Goal: Information Seeking & Learning: Learn about a topic

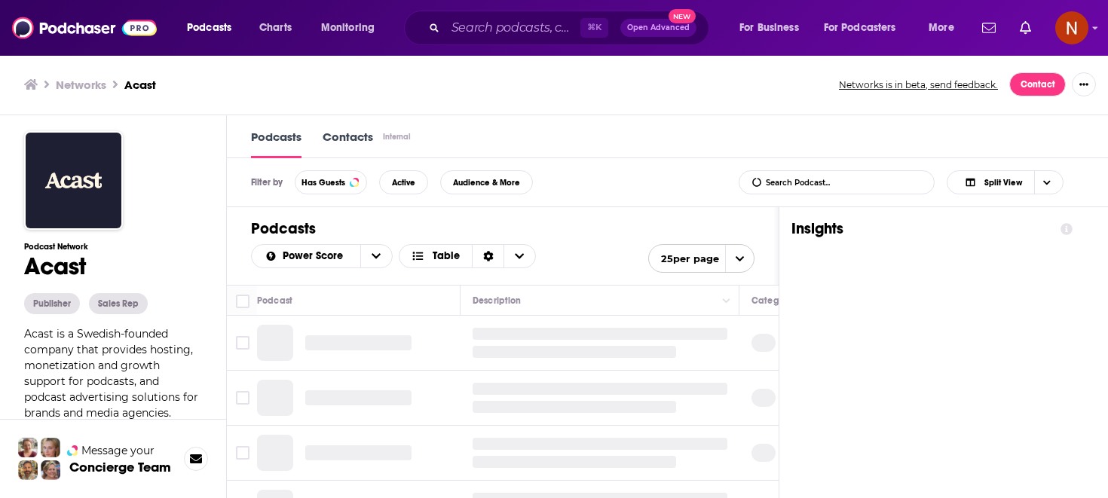
click at [550, 14] on div "⌘ K Open Advanced New" at bounding box center [556, 28] width 305 height 35
click at [550, 20] on input "Search podcasts, credits, & more..." at bounding box center [512, 28] width 135 height 24
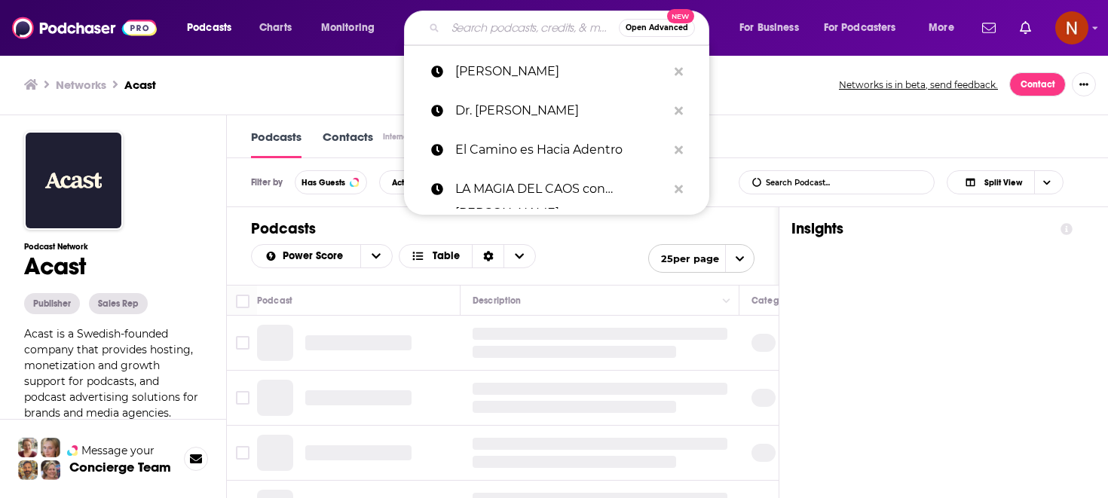
paste input "ضد"
type input "ضد"
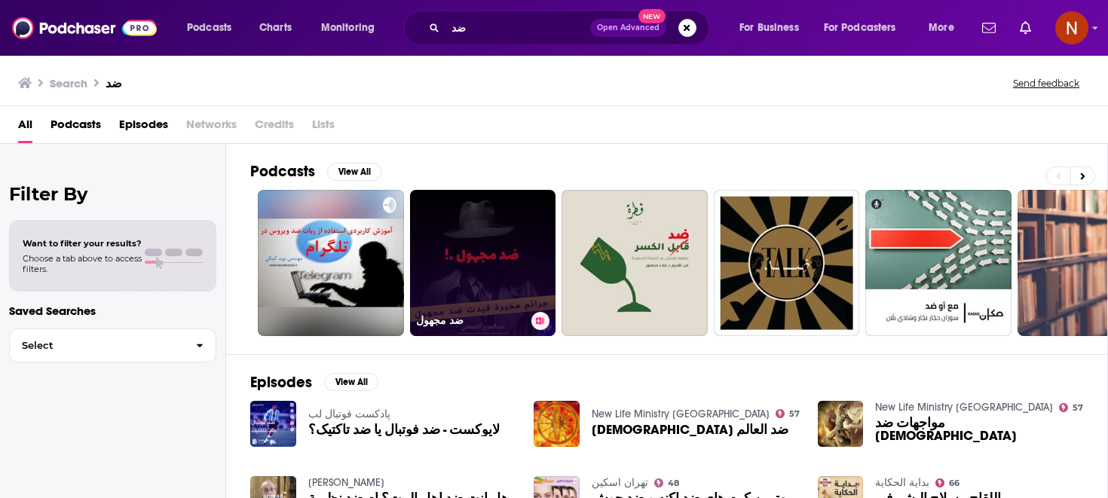
click at [479, 237] on link "ضد مجهول" at bounding box center [483, 263] width 146 height 146
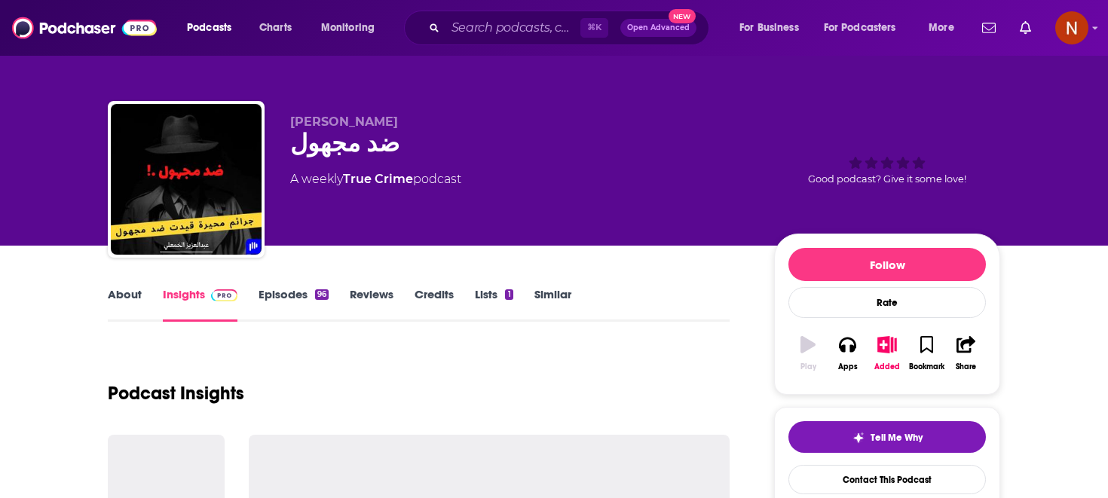
click at [333, 126] on span "[PERSON_NAME]" at bounding box center [344, 122] width 108 height 14
copy p "[PERSON_NAME]"
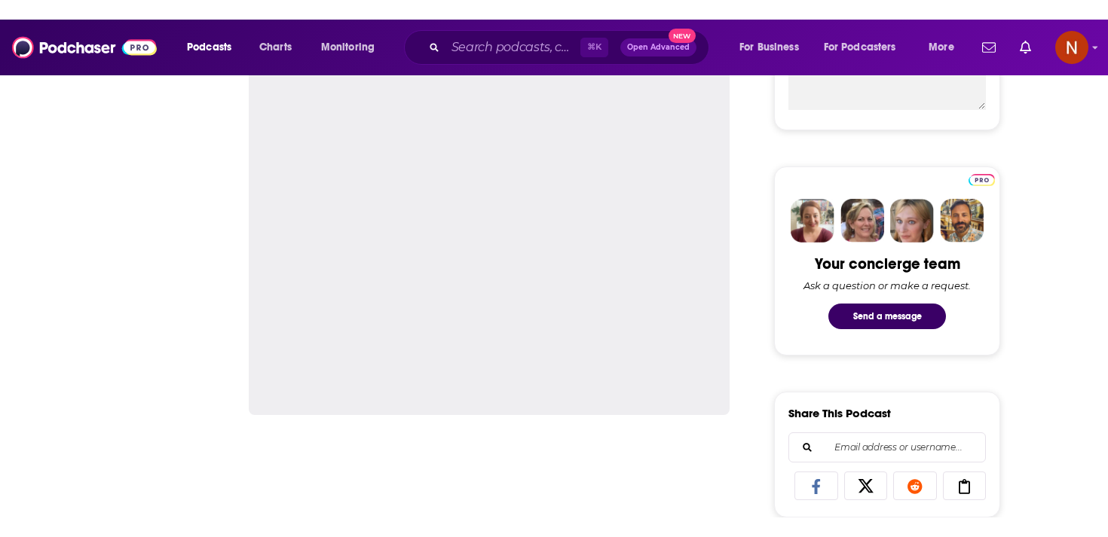
scroll to position [760, 0]
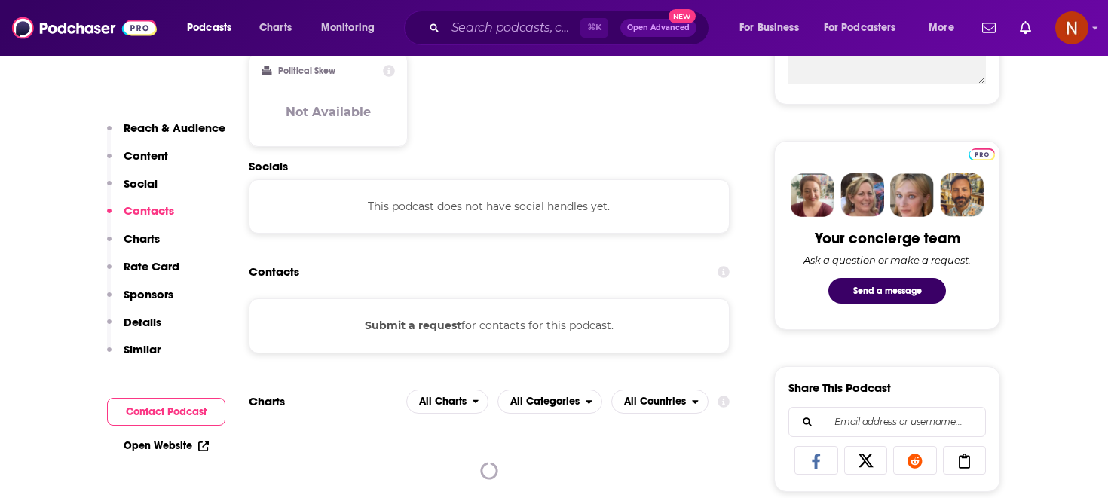
click at [408, 285] on div "Contacts" at bounding box center [489, 272] width 481 height 29
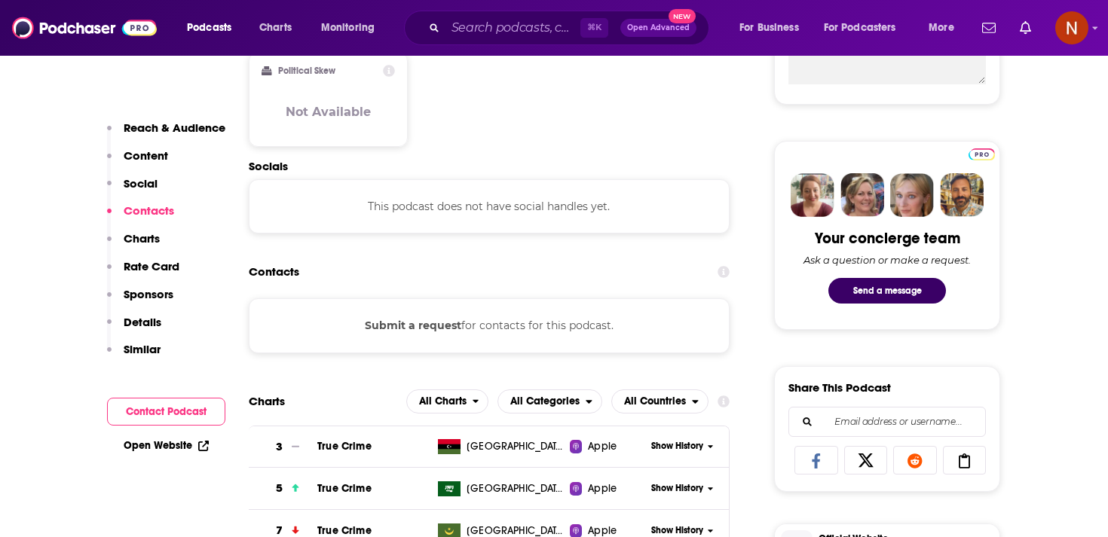
scroll to position [0, 0]
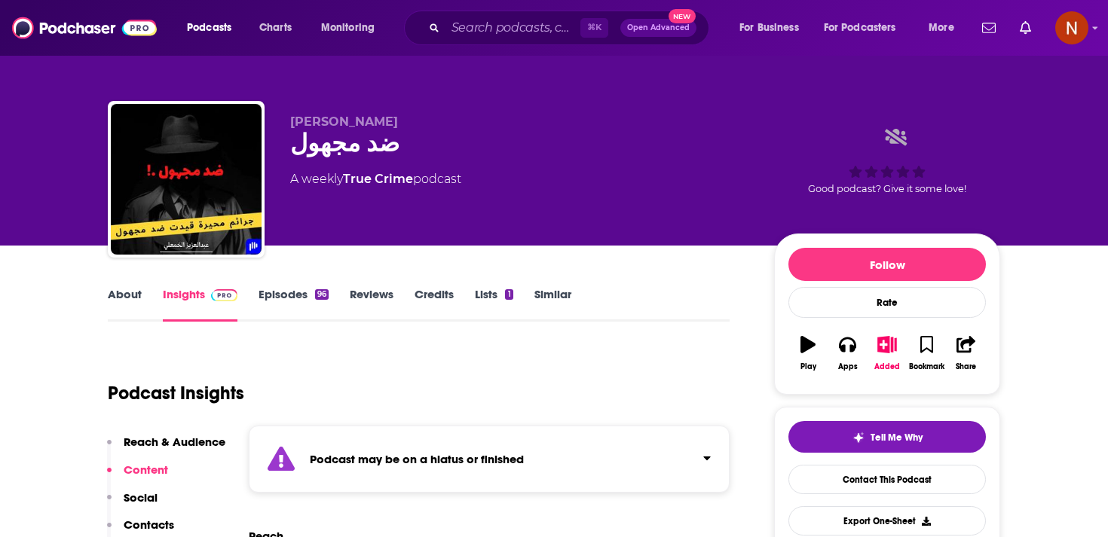
click at [332, 118] on span "[PERSON_NAME]" at bounding box center [344, 122] width 108 height 14
copy p "[PERSON_NAME]"
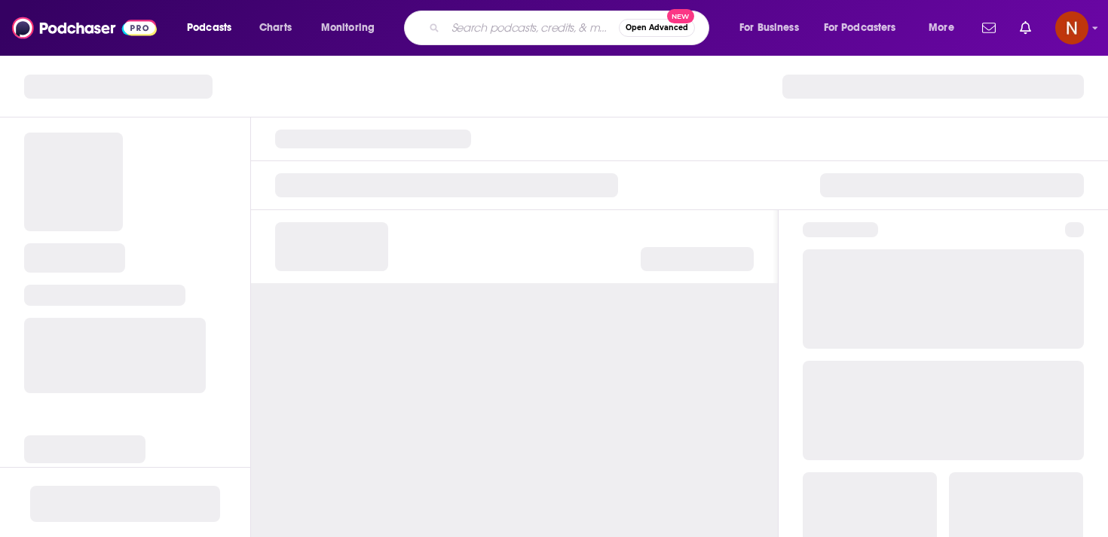
click at [498, 32] on input "Search podcasts, credits, & more..." at bounding box center [531, 28] width 173 height 24
type input "Go native to go deeper Up to 90% of Arab listeners in the GCC prefer Arabic sho…"
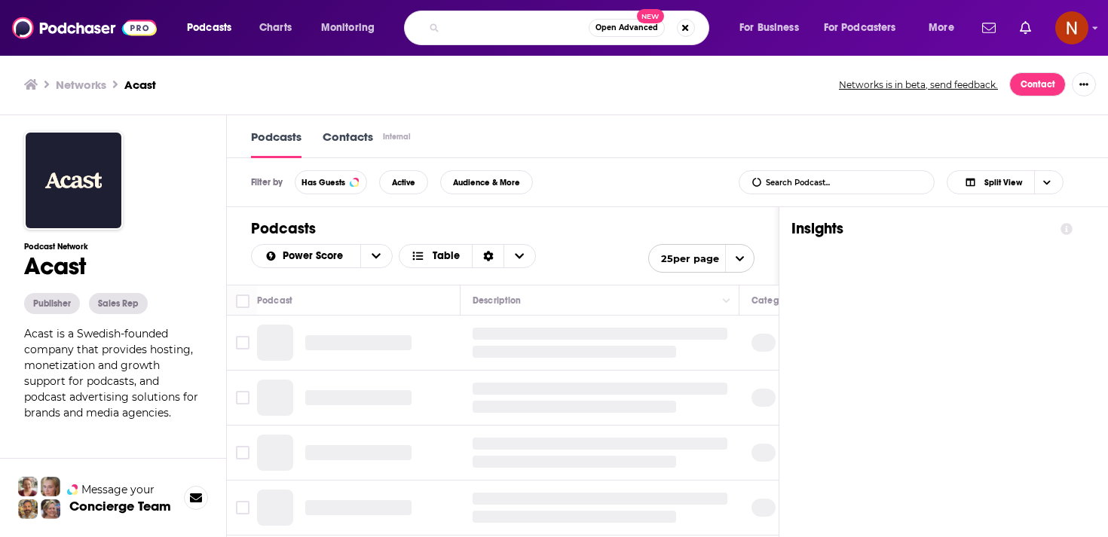
click at [512, 22] on input "Go native to go deeper Up to 90% of Arab listeners in the GCC prefer Arabic sho…" at bounding box center [516, 28] width 143 height 24
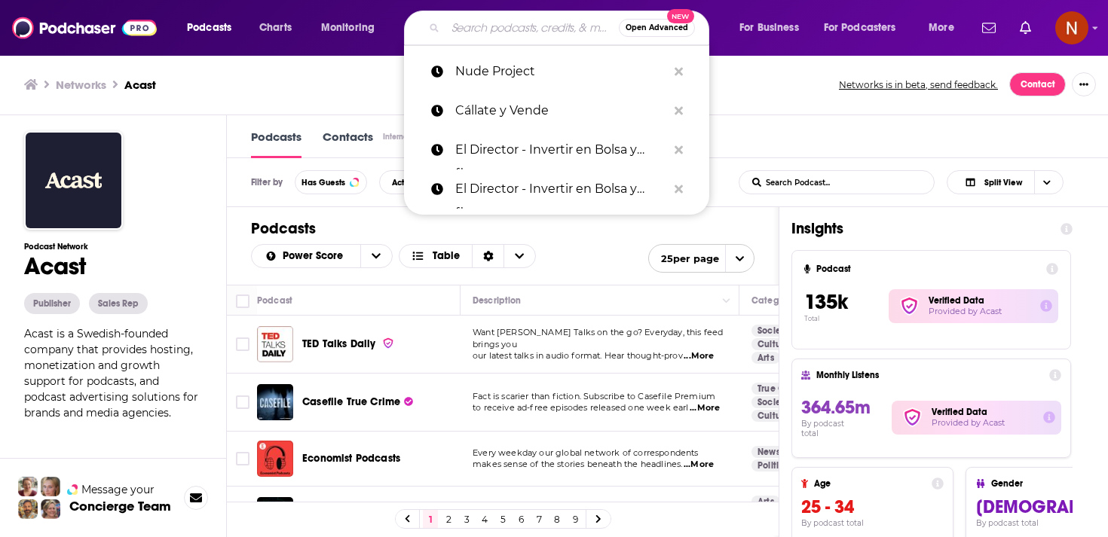
paste input "كزدورة"
type input "كزدورة"
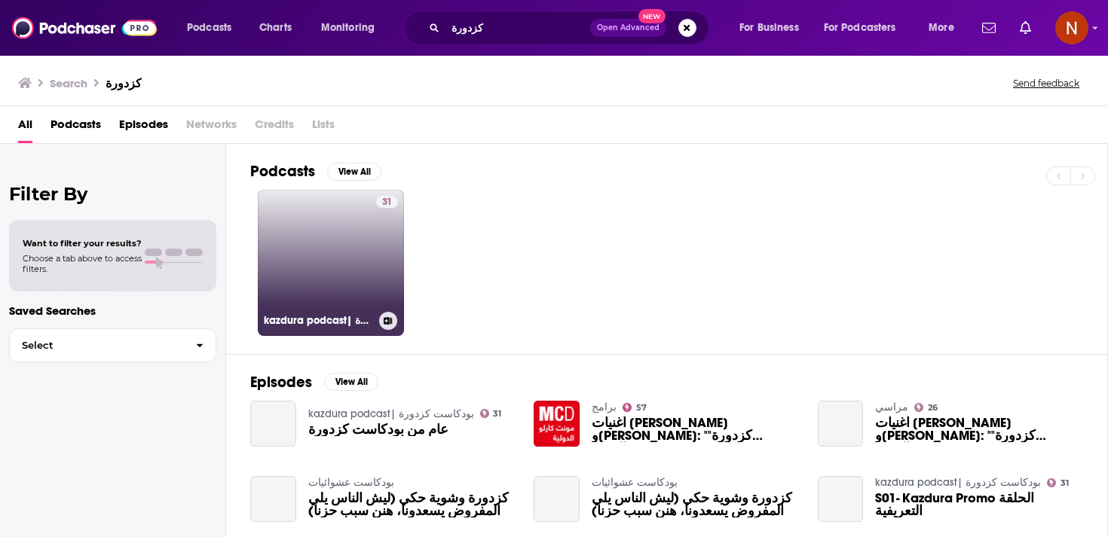
click at [347, 255] on link "31 kazdura podcast| بودكاست كزدورة" at bounding box center [331, 263] width 146 height 146
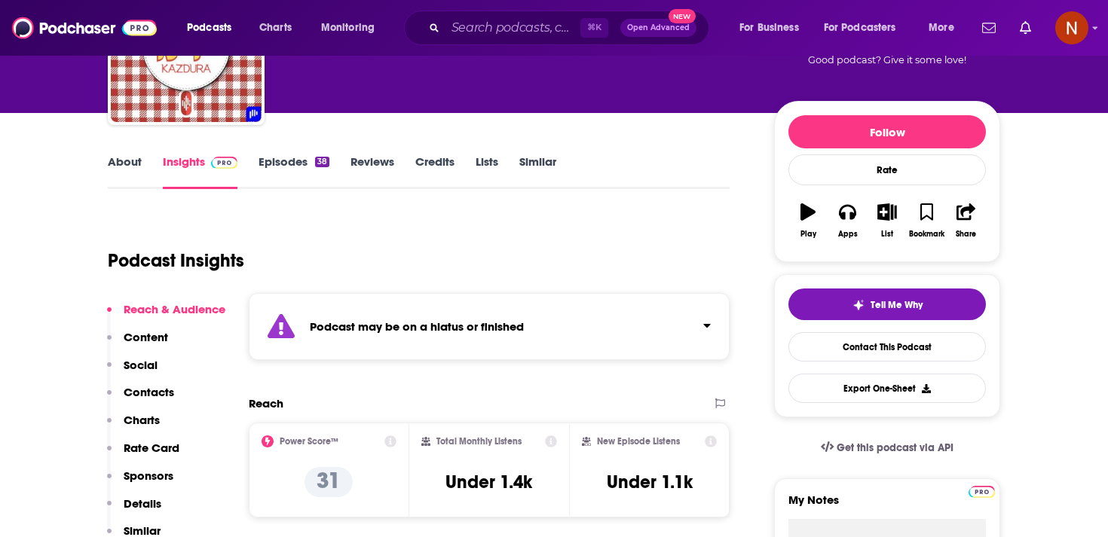
scroll to position [39, 0]
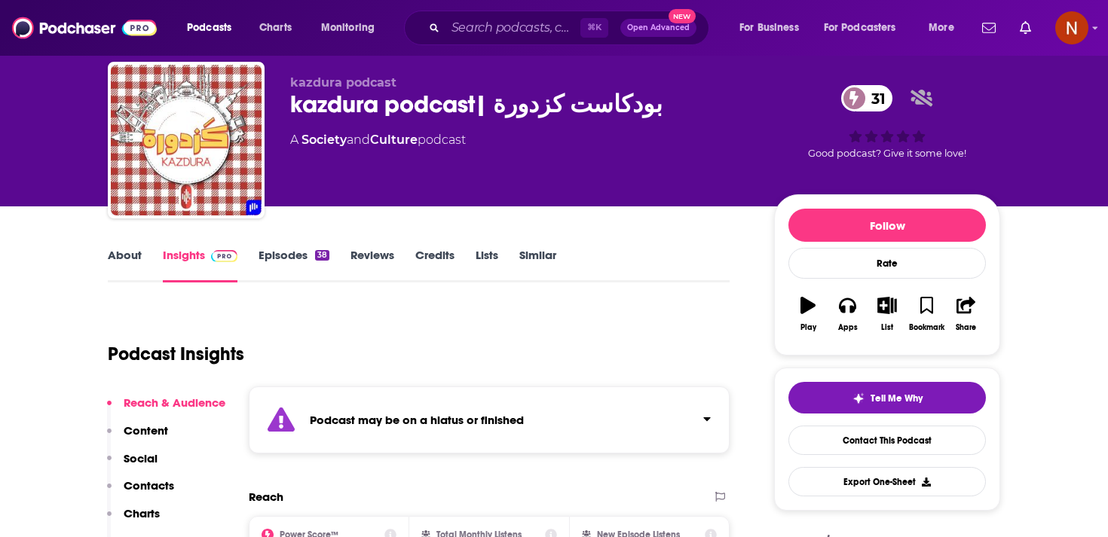
click at [280, 250] on link "Episodes 38" at bounding box center [293, 265] width 71 height 35
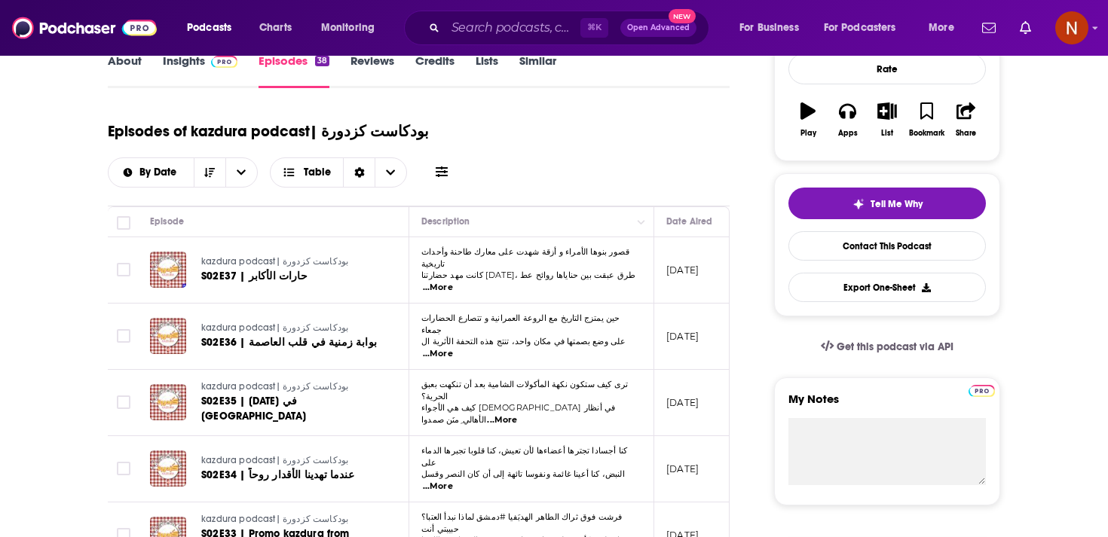
scroll to position [236, 0]
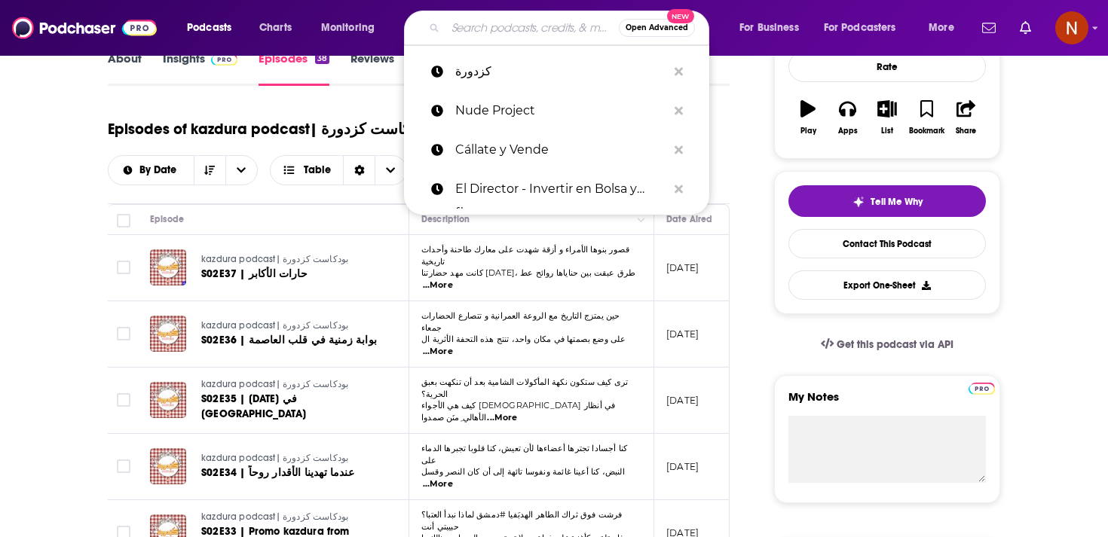
click at [528, 29] on input "Search podcasts, credits, & more..." at bounding box center [531, 28] width 173 height 24
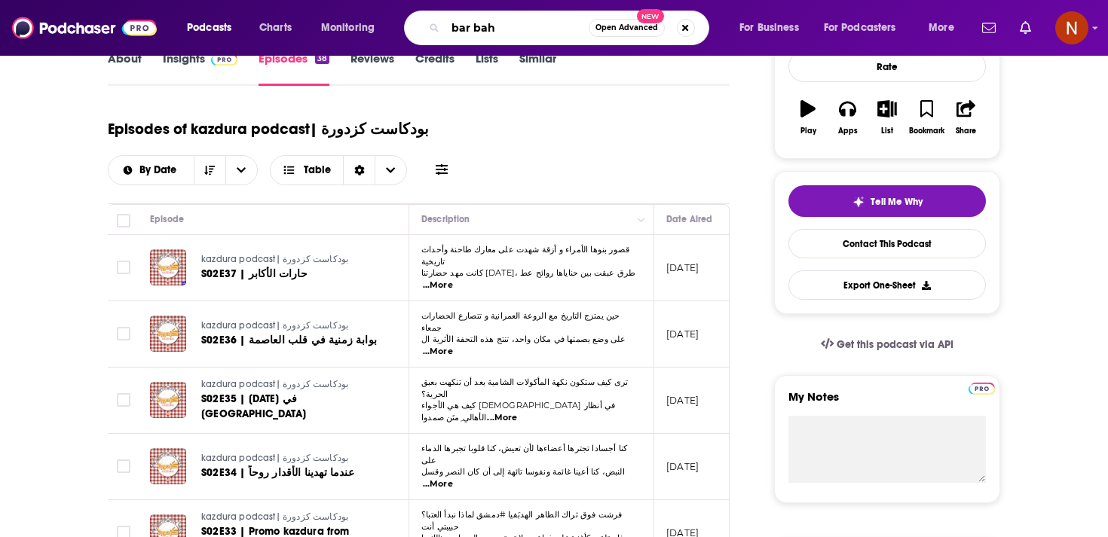
type input "bar bahr"
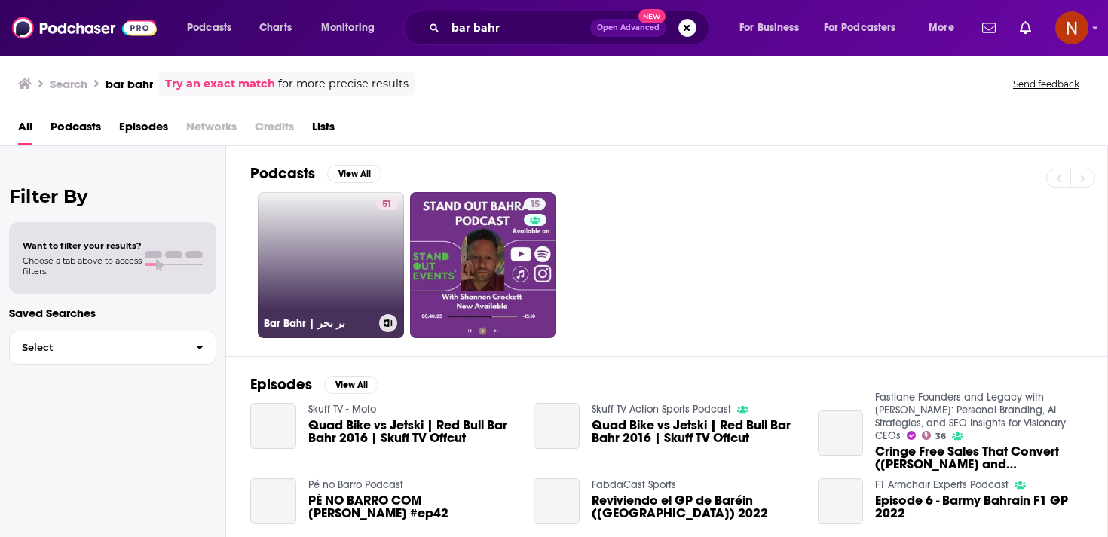
click at [362, 245] on link "51 Bar Bahr | بر بحر" at bounding box center [331, 265] width 146 height 146
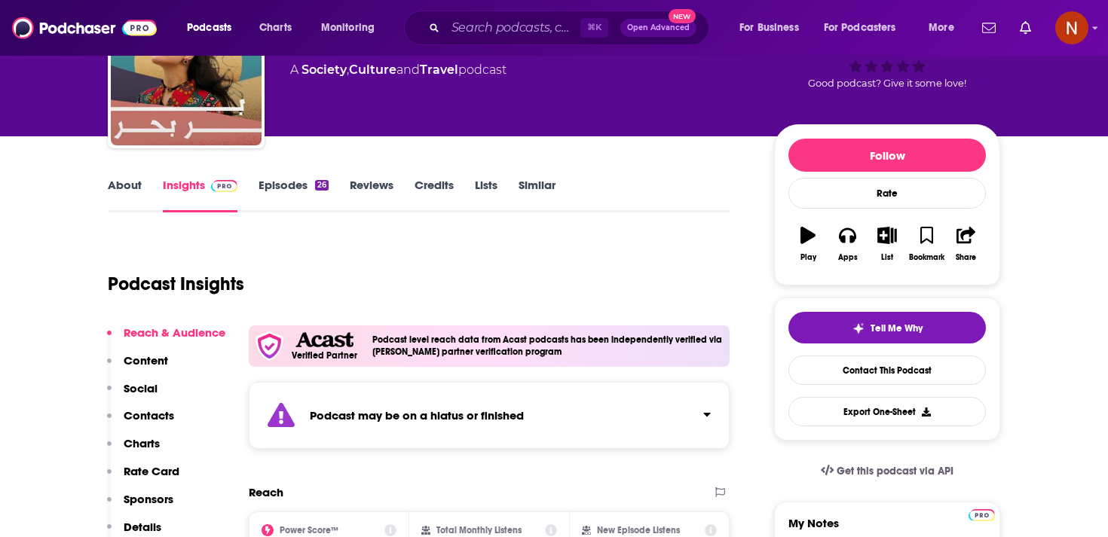
scroll to position [89, 0]
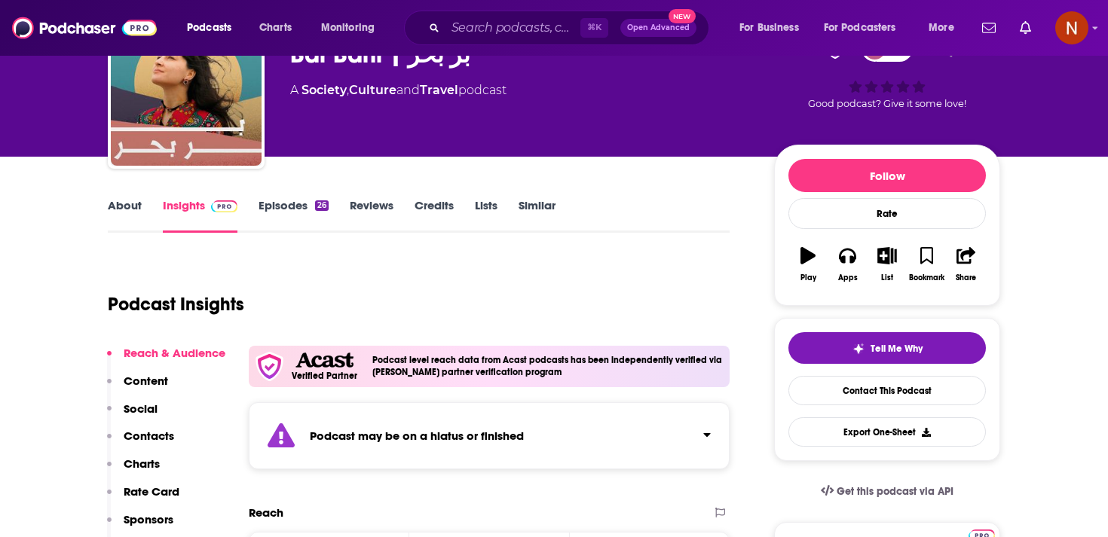
click at [402, 449] on div "Podcast may be on a hiatus or finished" at bounding box center [489, 435] width 481 height 67
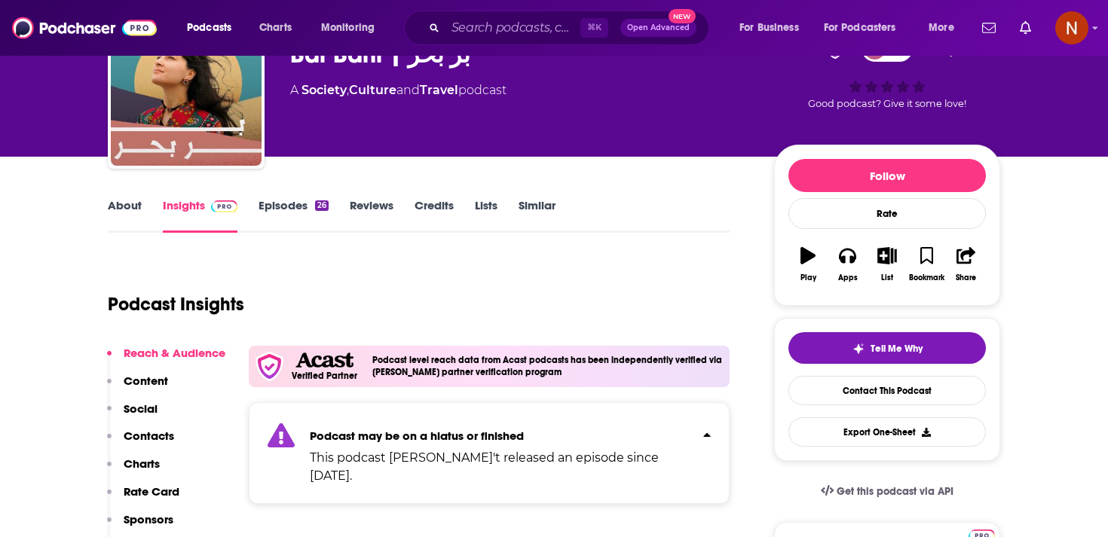
click at [441, 325] on div "Podcast Insights" at bounding box center [413, 295] width 610 height 77
click at [516, 19] on input "Search podcasts, credits, & more..." at bounding box center [512, 28] width 135 height 24
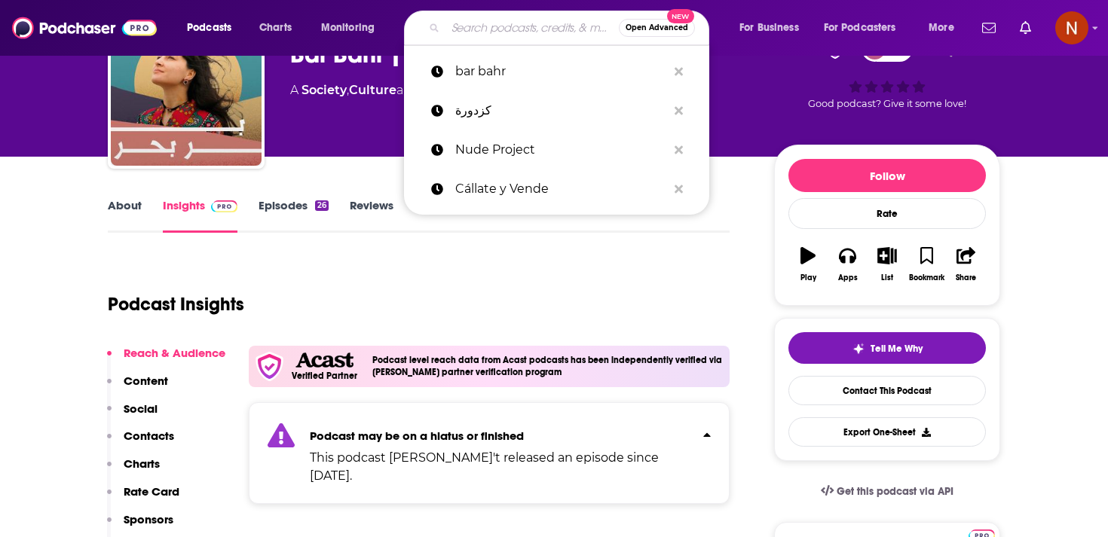
paste input "سوالف ناس Nastalks"
type input "سوالف ناس Nastalks"
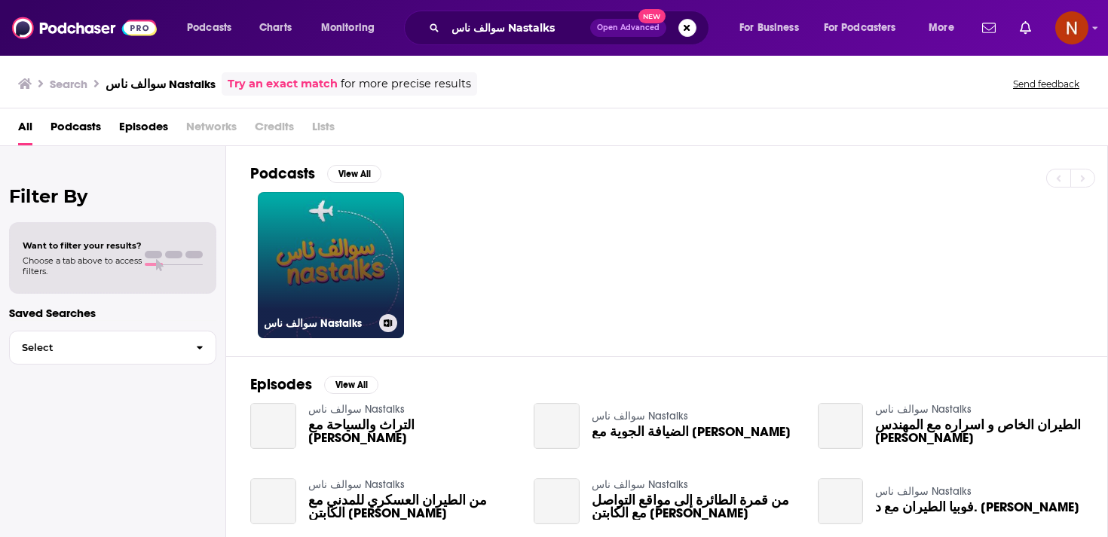
click at [371, 235] on link "سوالف ناس Nastalks" at bounding box center [331, 265] width 146 height 146
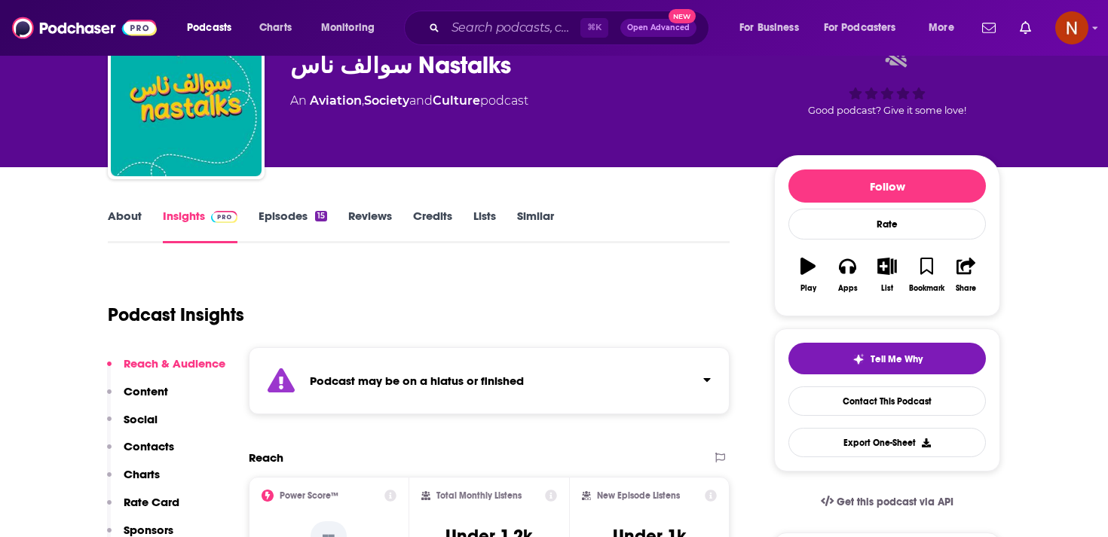
scroll to position [97, 0]
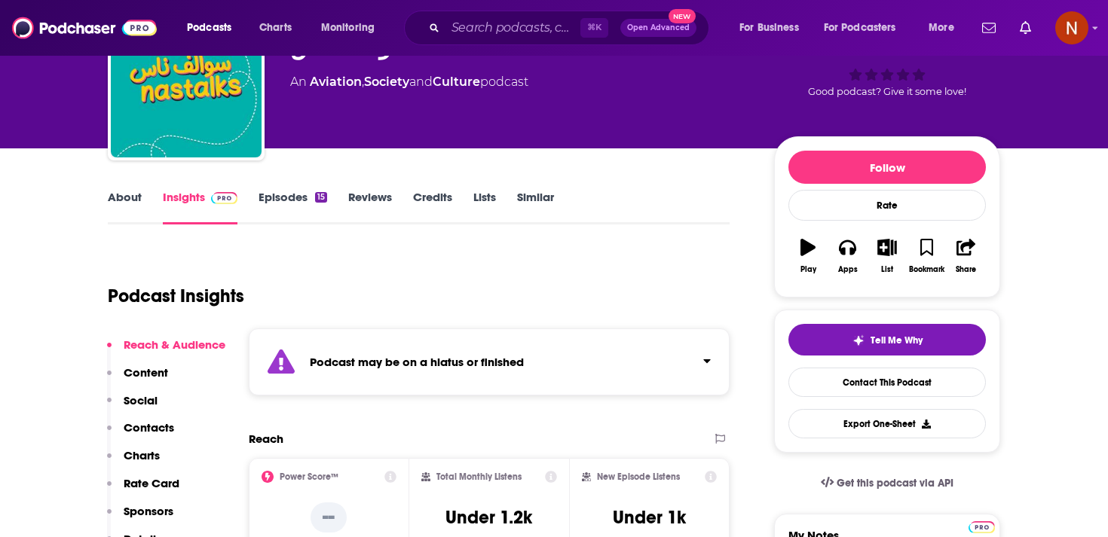
click at [387, 355] on strong "Podcast may be on a hiatus or finished" at bounding box center [417, 362] width 214 height 14
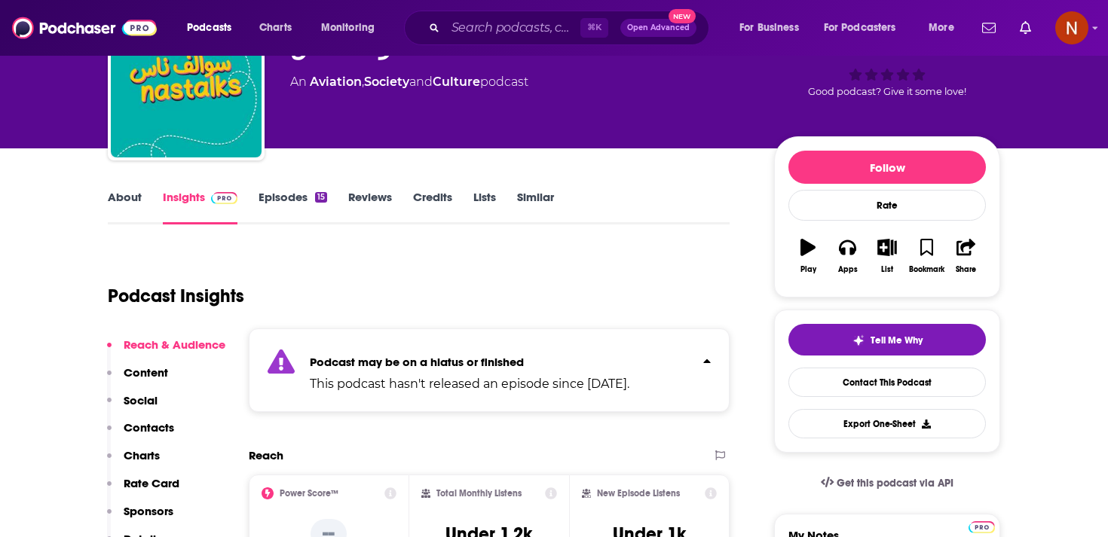
scroll to position [132, 0]
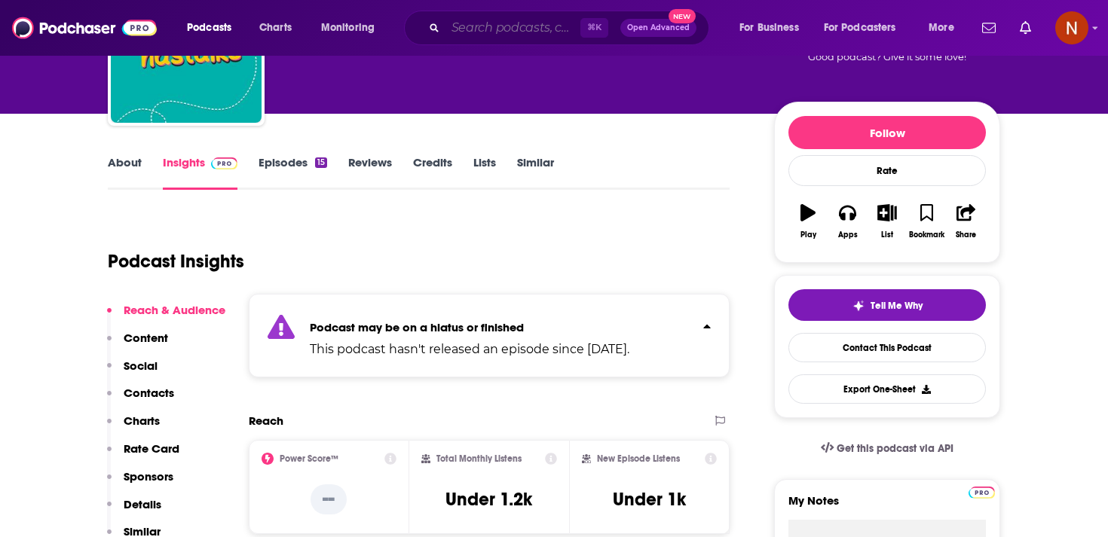
click at [506, 33] on input "Search podcasts, credits, & more..." at bounding box center [512, 28] width 135 height 24
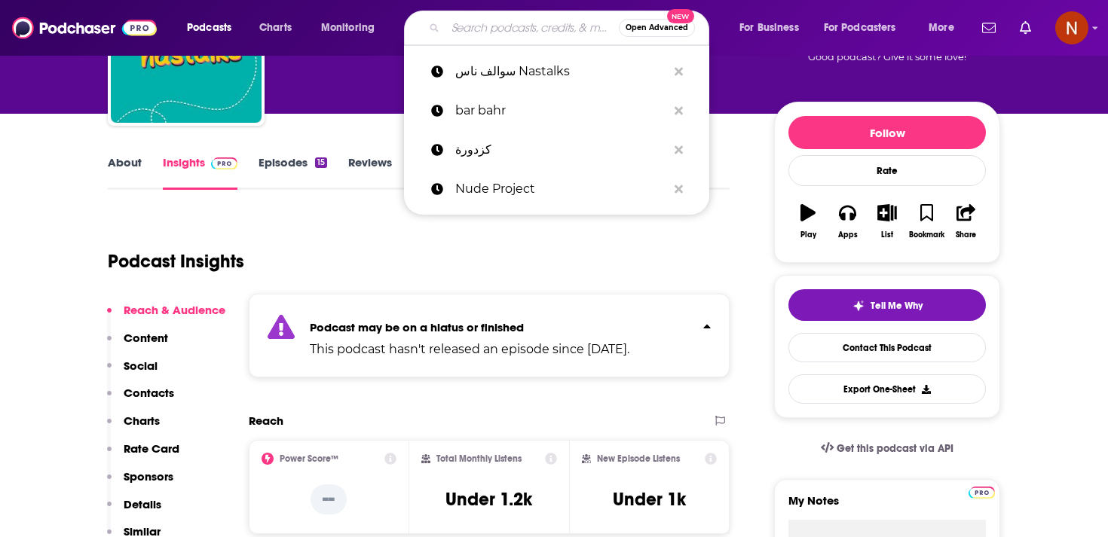
paste input "هدوء"
type input "هدوء"
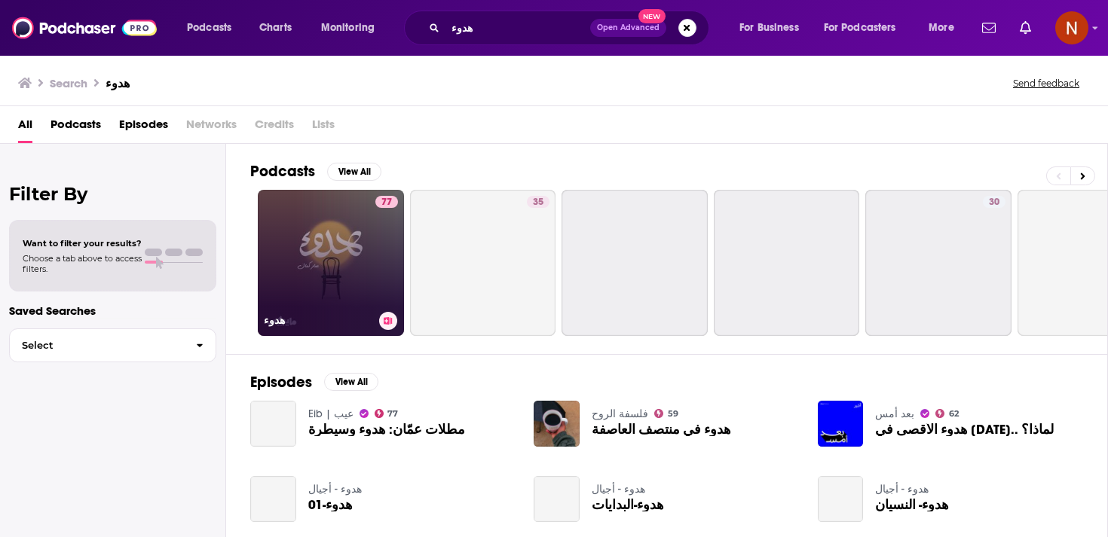
click at [337, 268] on link "77 هدوء" at bounding box center [331, 263] width 146 height 146
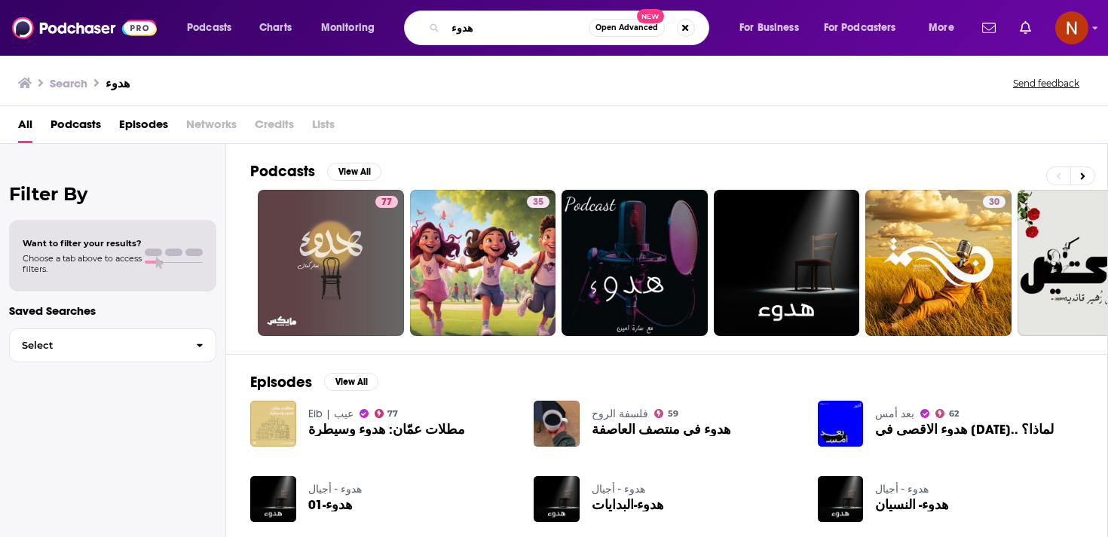
click at [538, 30] on input "هدوء" at bounding box center [516, 28] width 143 height 24
paste input "أزرق"
type input "أزرق"
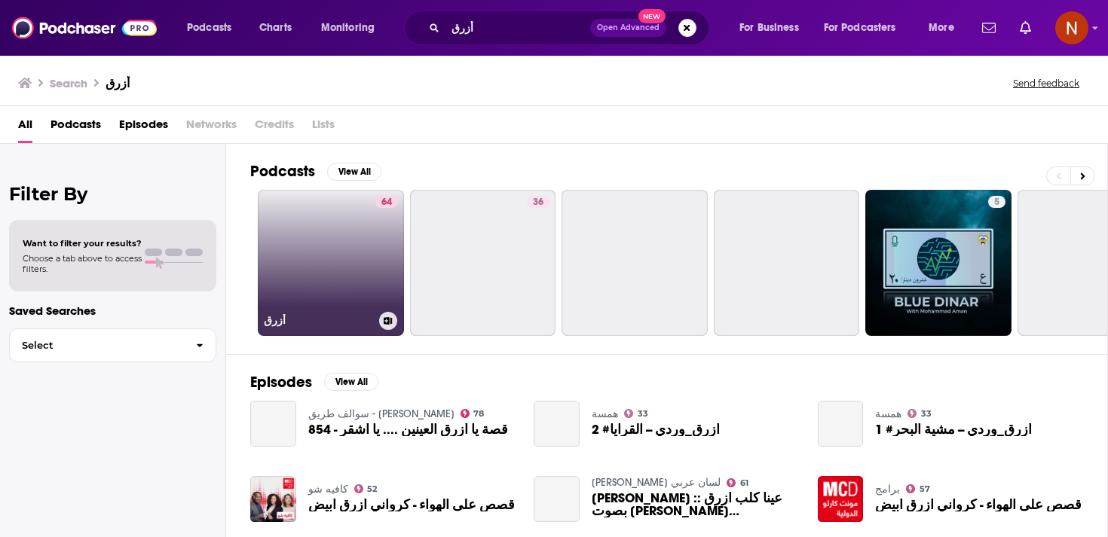
click at [368, 250] on link "64 أزرق" at bounding box center [331, 263] width 146 height 146
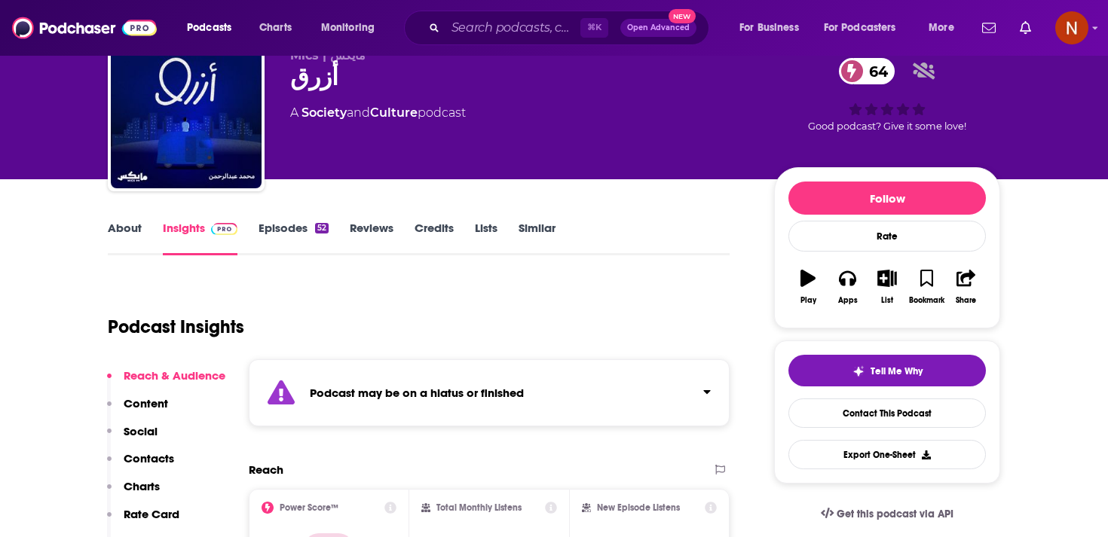
scroll to position [75, 0]
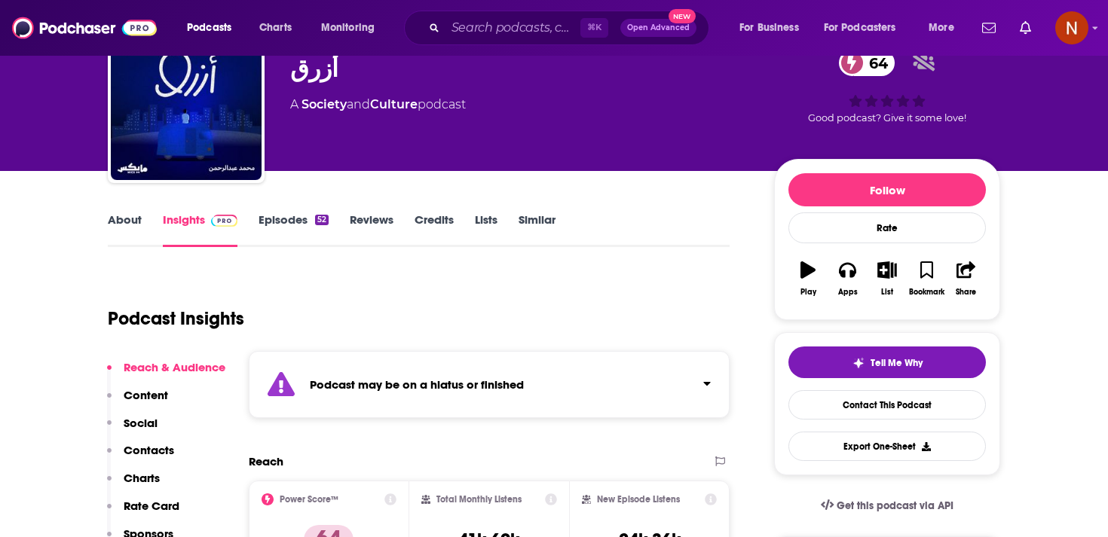
click at [384, 378] on strong "Podcast may be on a hiatus or finished" at bounding box center [417, 385] width 214 height 14
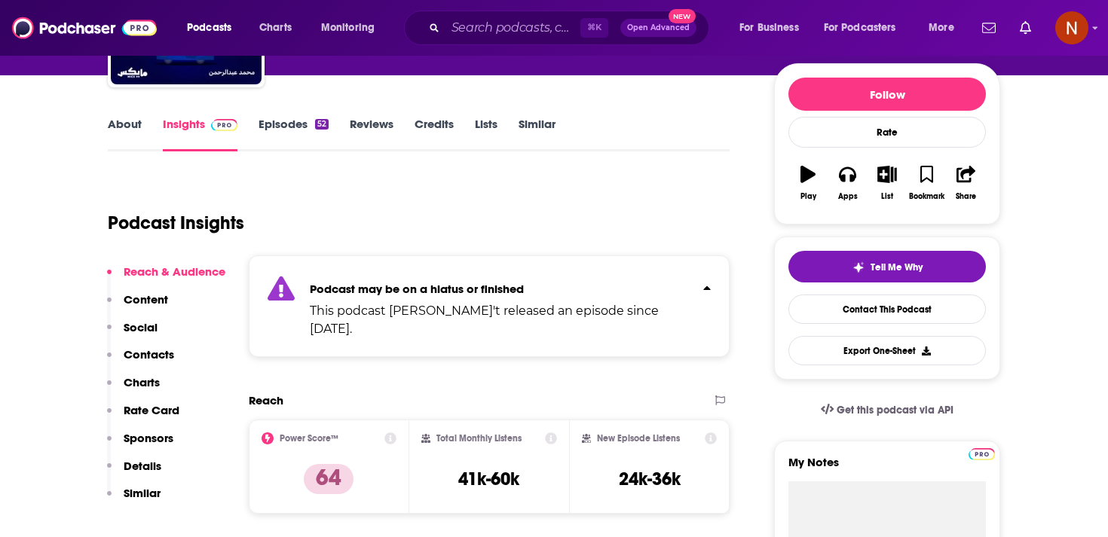
scroll to position [0, 0]
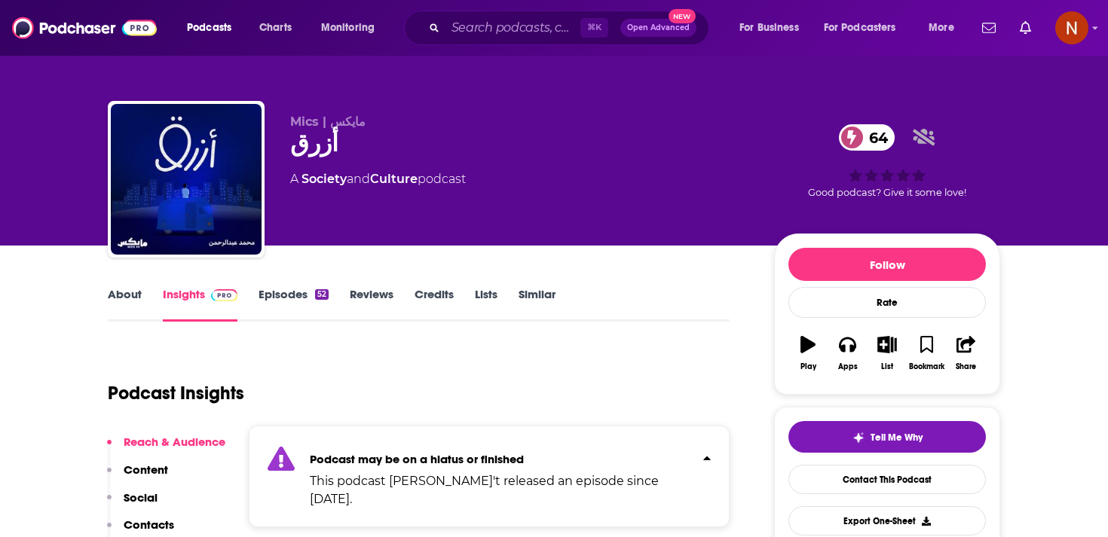
click at [283, 292] on link "Episodes 52" at bounding box center [293, 304] width 70 height 35
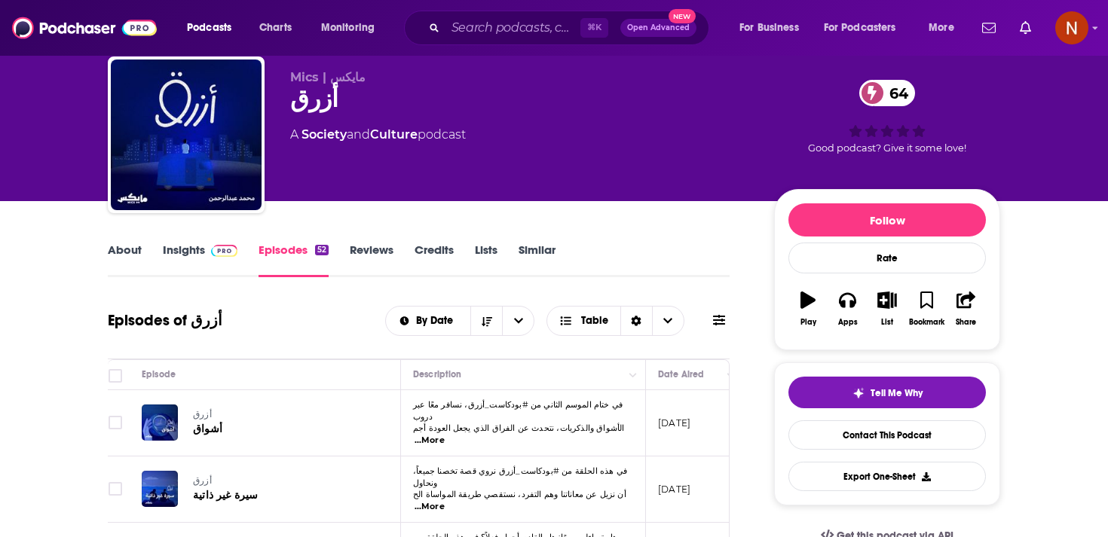
scroll to position [31, 0]
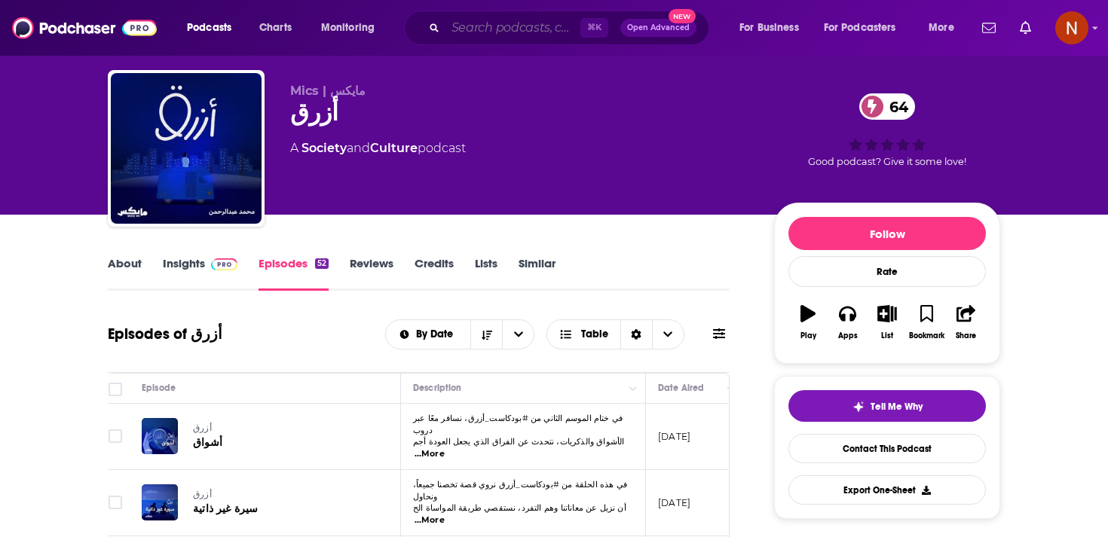
click at [512, 35] on input "Search podcasts, credits, & more..." at bounding box center [512, 28] width 135 height 24
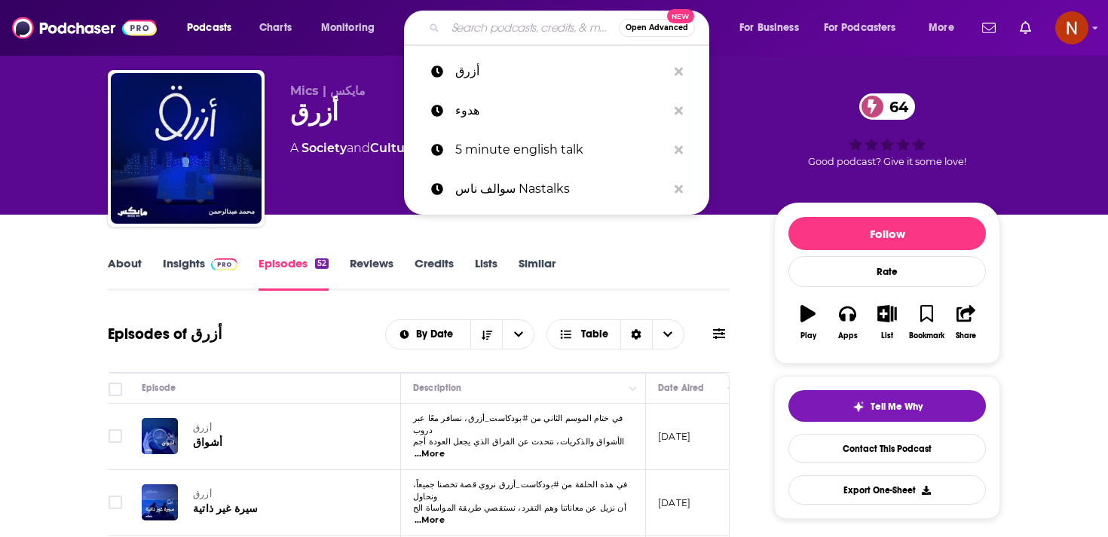
paste input "مهارات"
type input "مهارات"
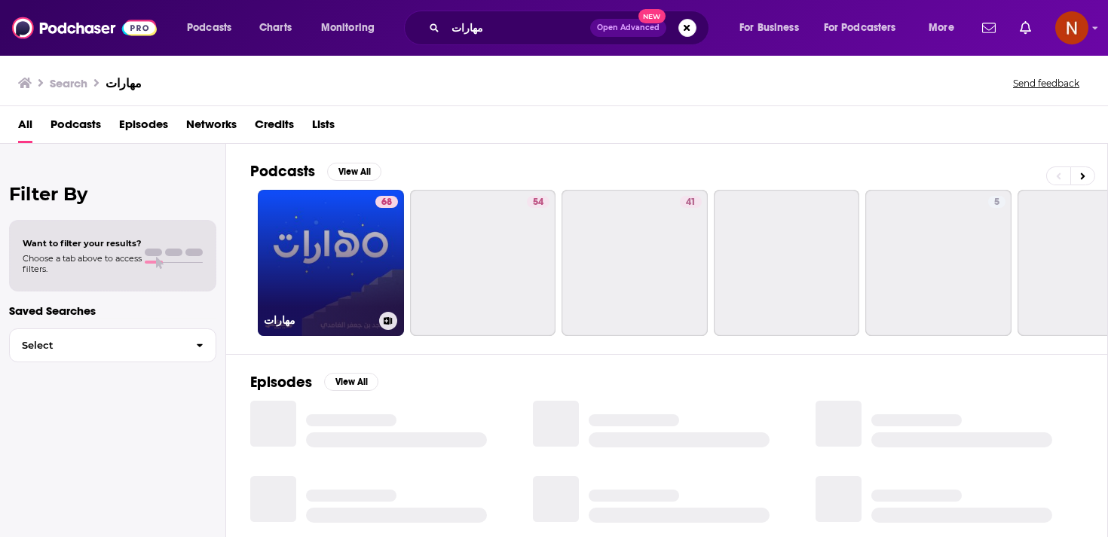
click at [330, 260] on link "68 مهارات" at bounding box center [331, 263] width 146 height 146
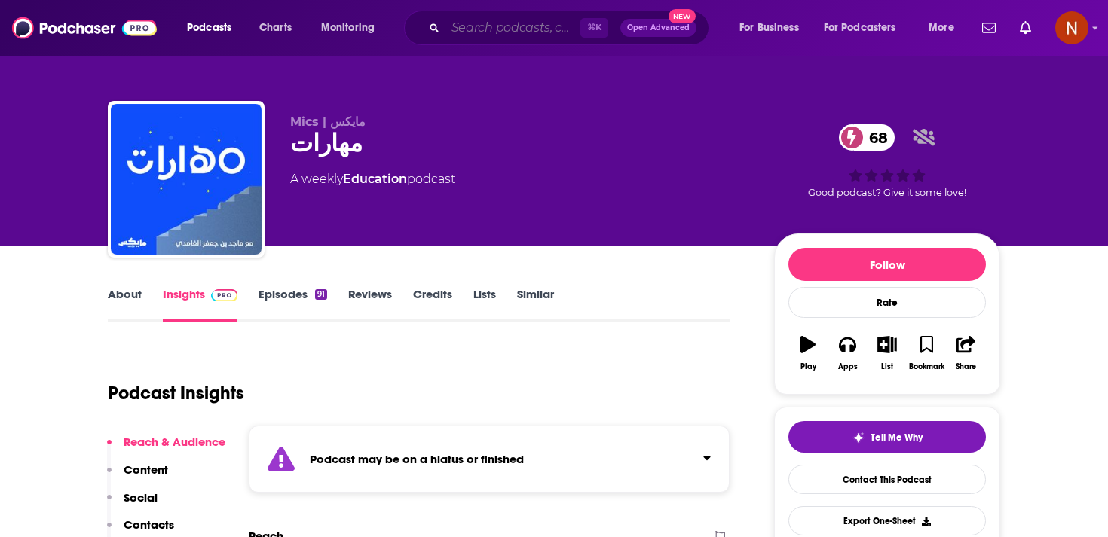
click at [532, 27] on input "Search podcasts, credits, & more..." at bounding box center [512, 28] width 135 height 24
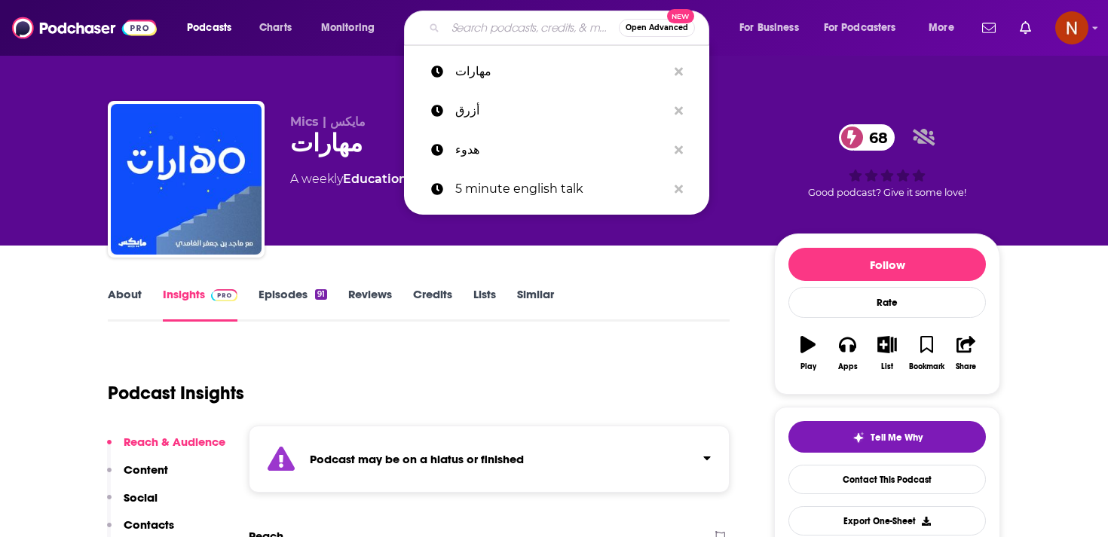
paste input "وجدان مع أسامة بن نجيفان"
type input "وجدان مع أسامة بن نجيفان"
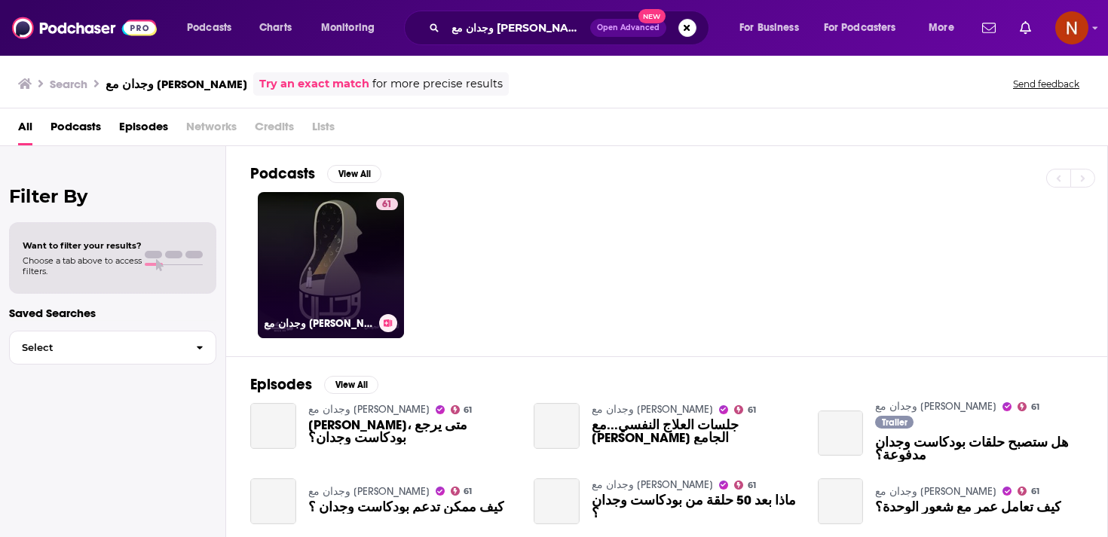
click at [347, 284] on link "61 وجدان مع أسامة بن نجيفان" at bounding box center [331, 265] width 146 height 146
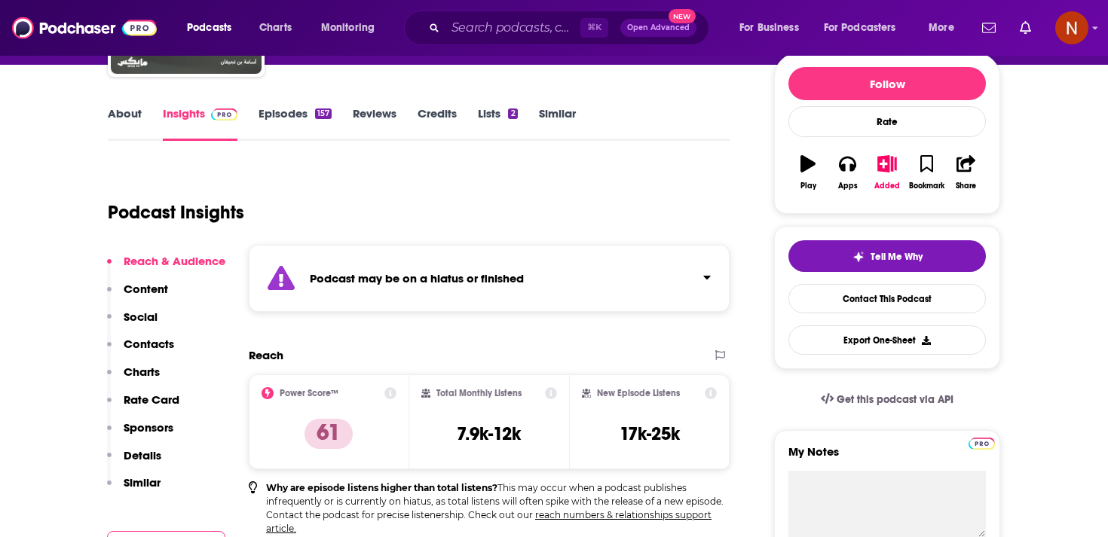
scroll to position [132, 0]
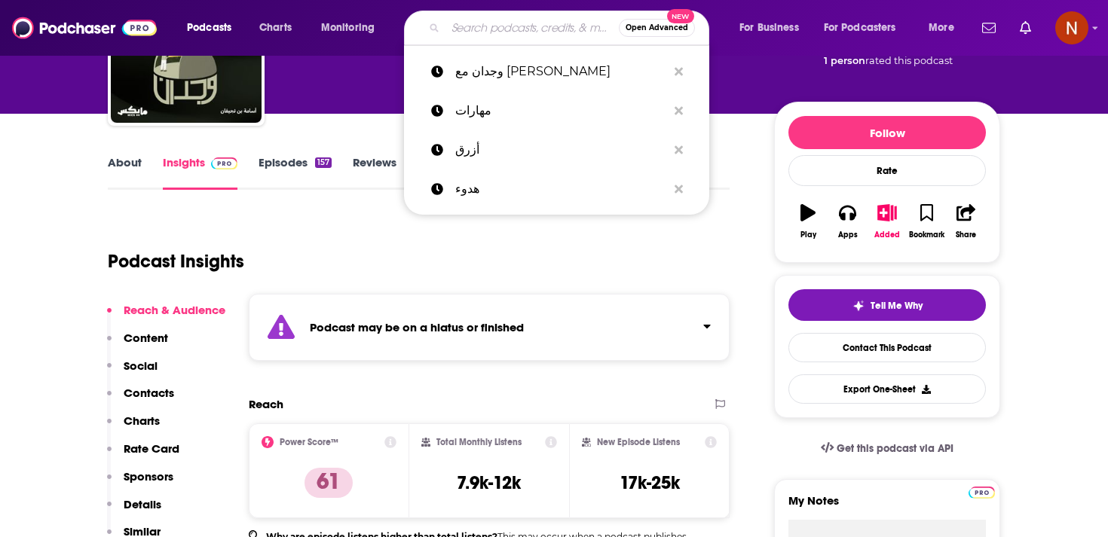
click at [516, 34] on input "Search podcasts, credits, & more..." at bounding box center [531, 28] width 173 height 24
paste input "قبل الغروب"
type input "قبل الغروب"
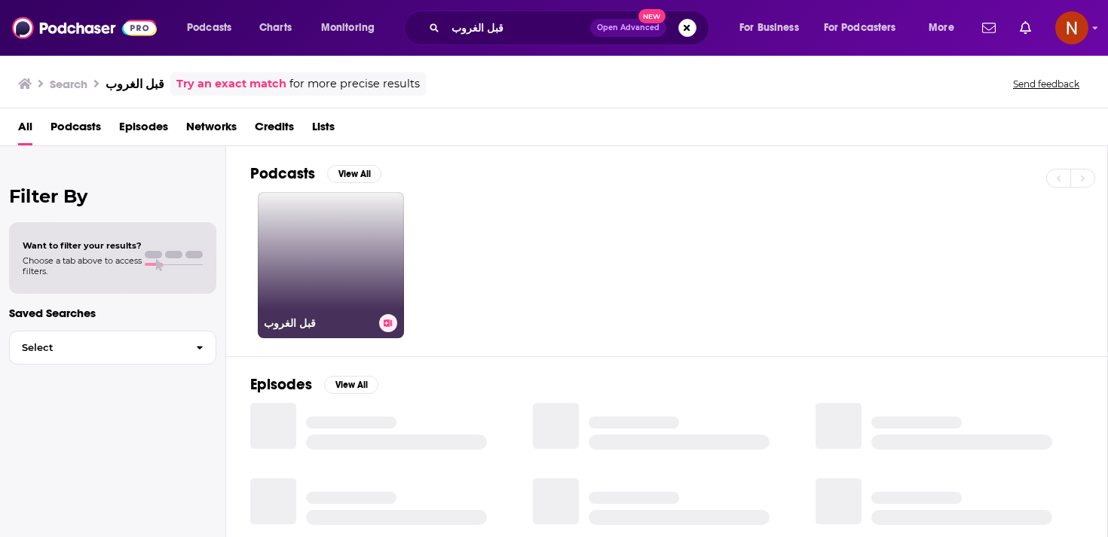
click at [326, 264] on link "قبل الغروب" at bounding box center [331, 265] width 146 height 146
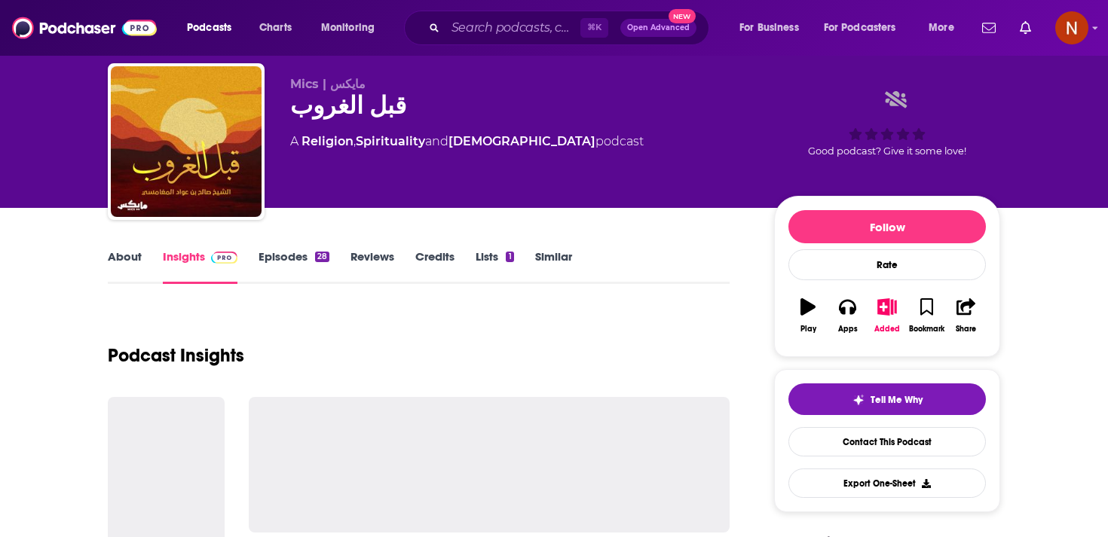
scroll to position [38, 0]
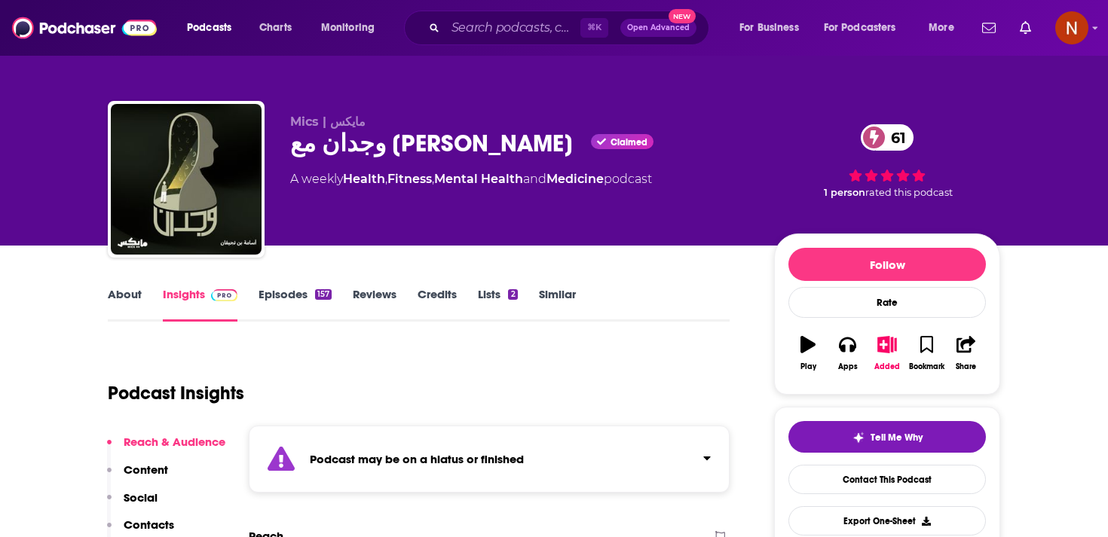
scroll to position [63, 0]
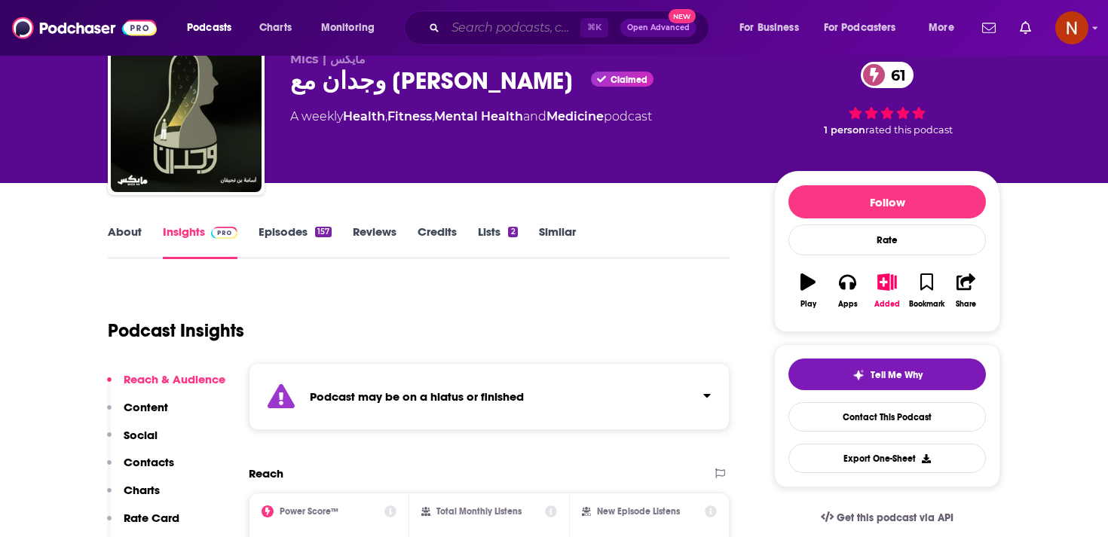
click at [528, 22] on input "Search podcasts, credits, & more..." at bounding box center [512, 28] width 135 height 24
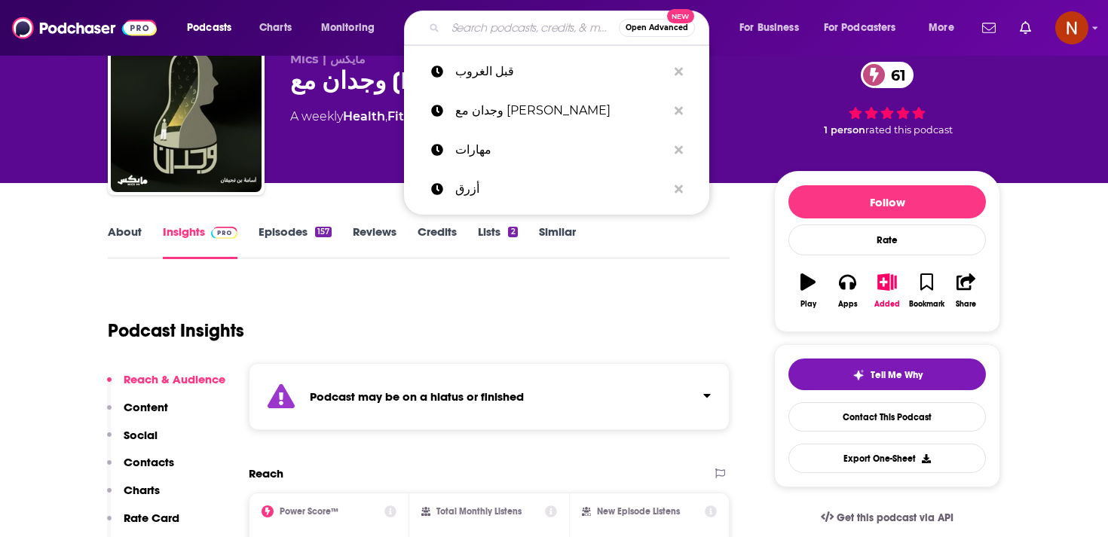
paste input "على بياض"
type input "على بياض"
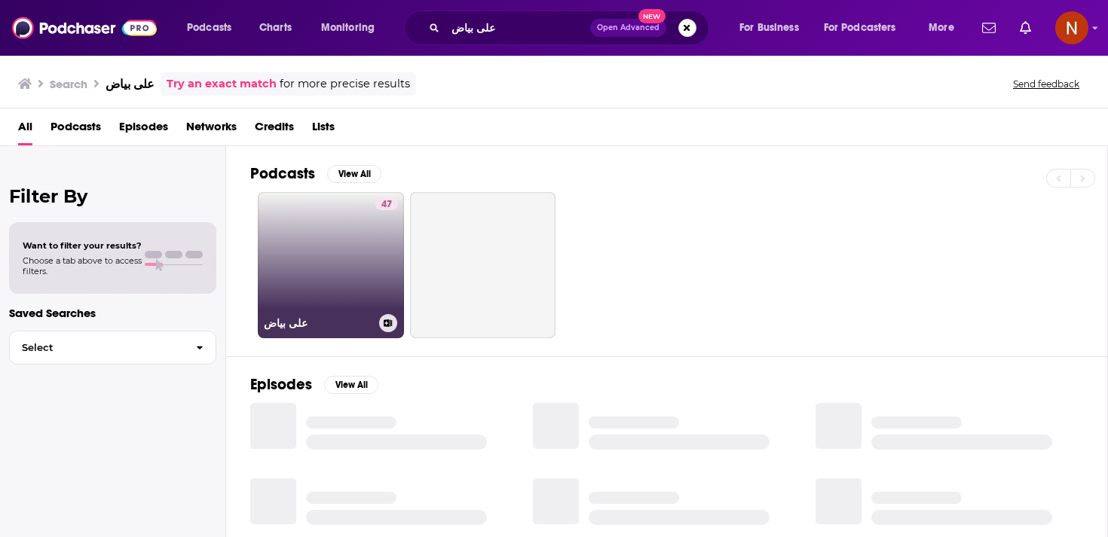
click at [341, 251] on link "47 على بياض" at bounding box center [331, 265] width 146 height 146
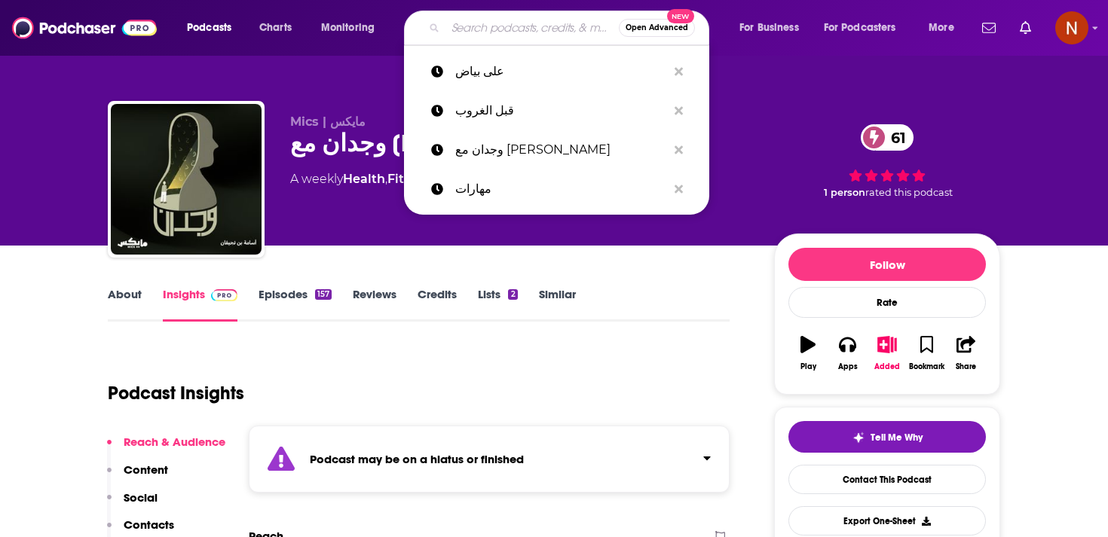
click at [524, 24] on input "Search podcasts, credits, & more..." at bounding box center [531, 28] width 173 height 24
paste input "قبس مع خالد اليحيا"
type input "قبس مع خالد اليحيا"
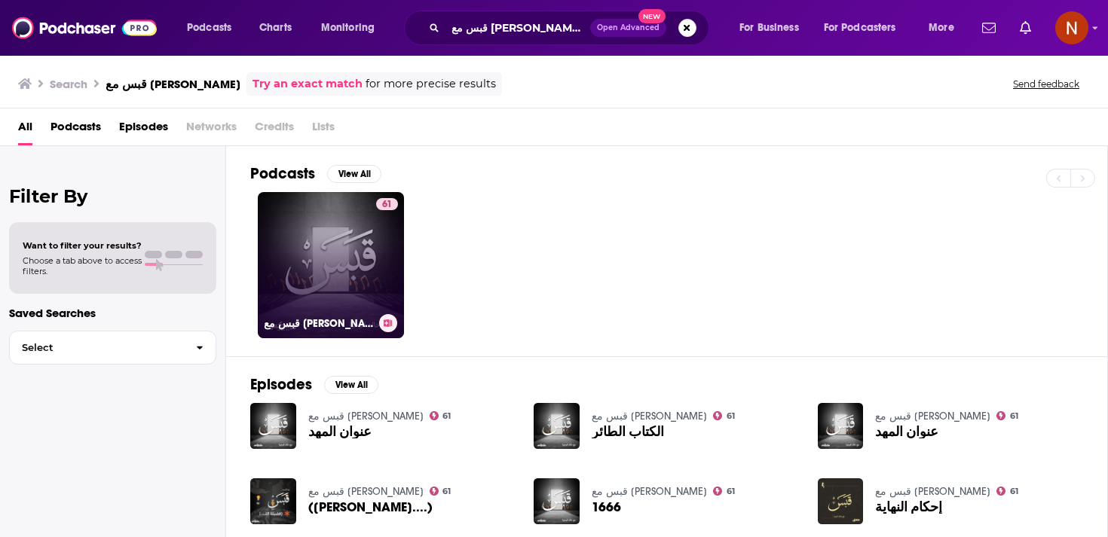
click at [389, 237] on div "61" at bounding box center [387, 256] width 22 height 116
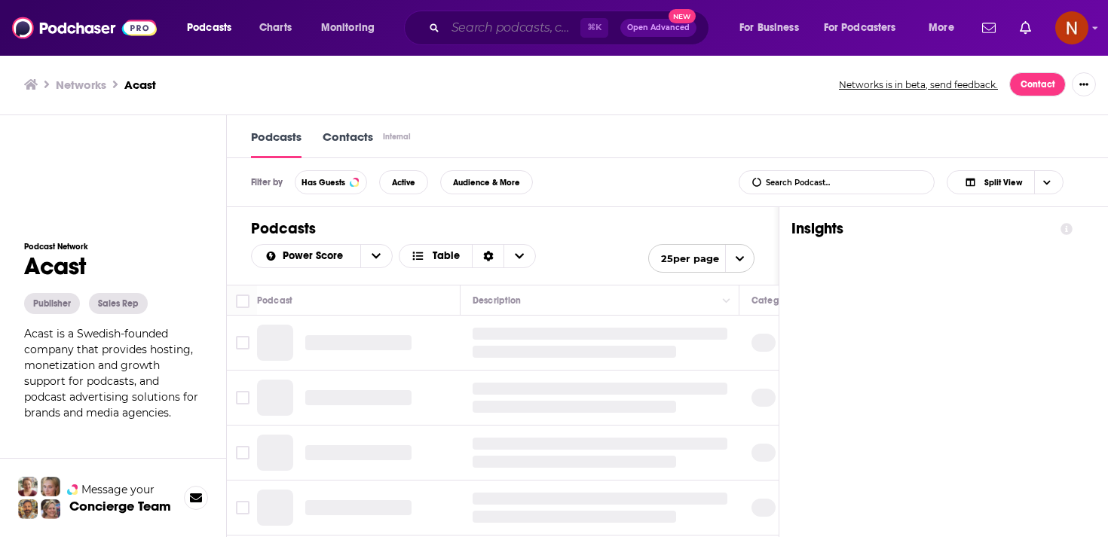
click at [491, 21] on input "Search podcasts, credits, & more..." at bounding box center [512, 28] width 135 height 24
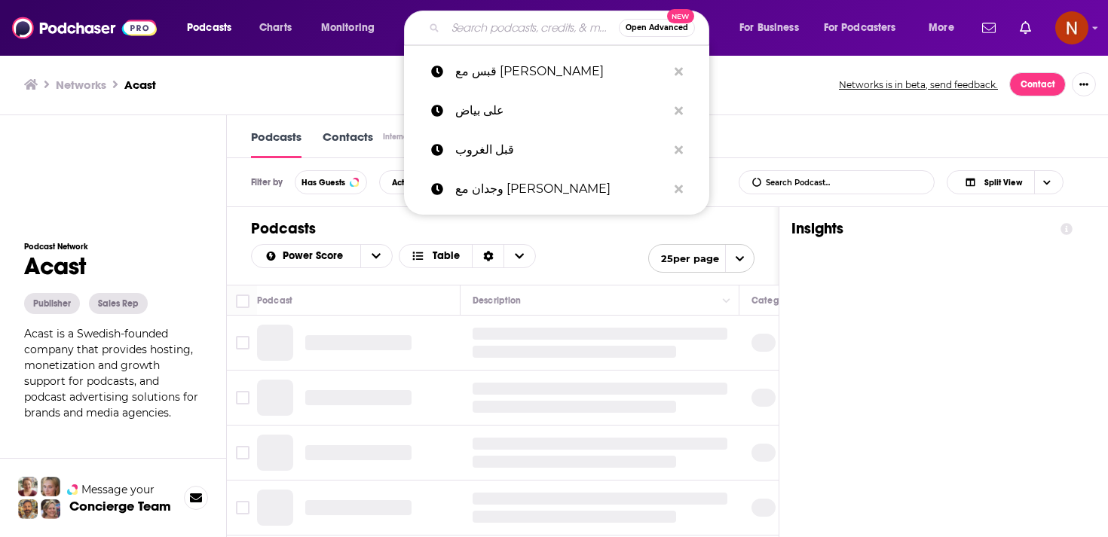
paste input "كتب صوتية"
type input "كتب صوتية"
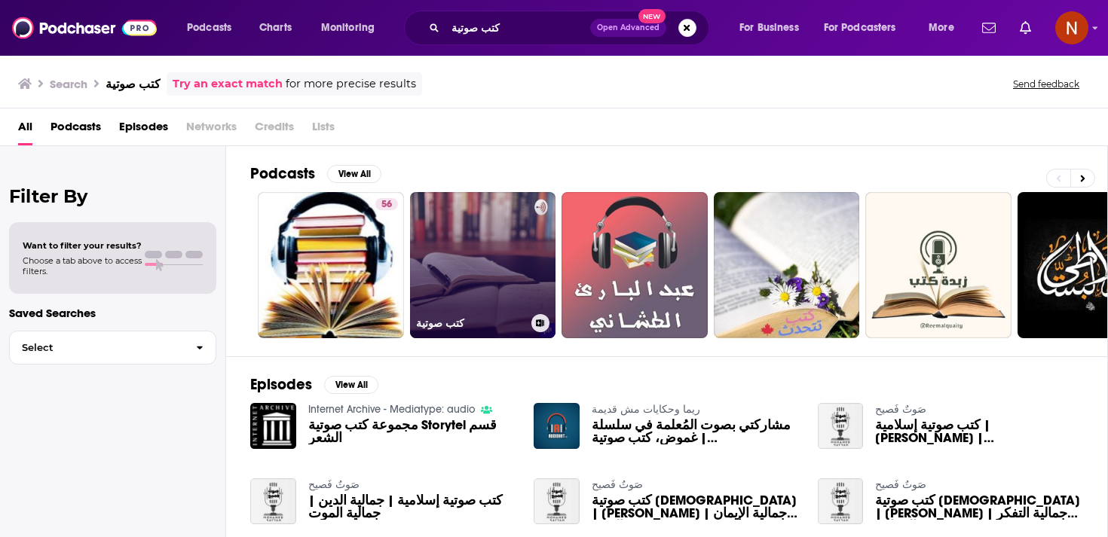
click at [444, 258] on link "كتب صوتية" at bounding box center [483, 265] width 146 height 146
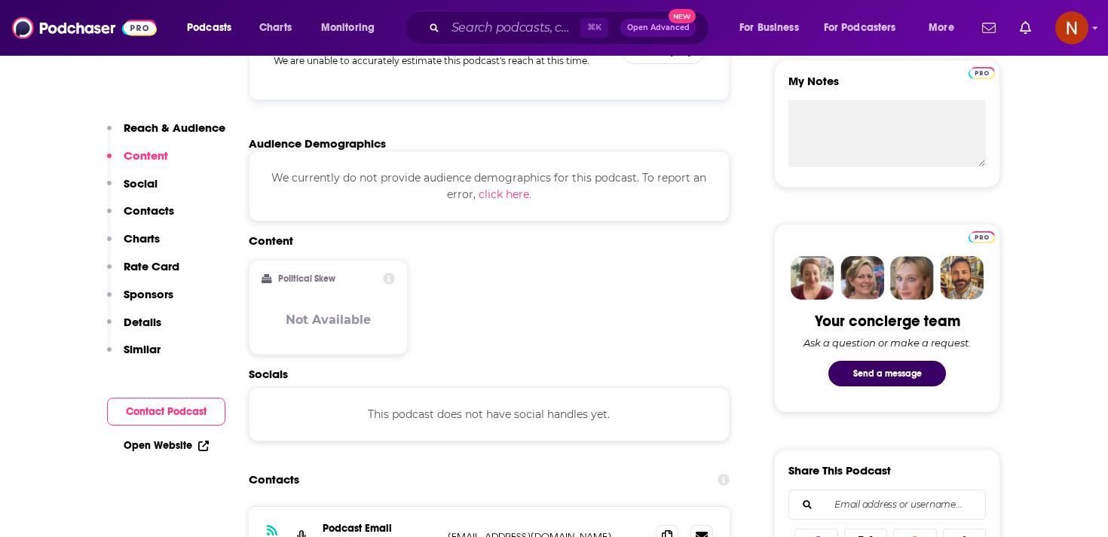
scroll to position [838, 0]
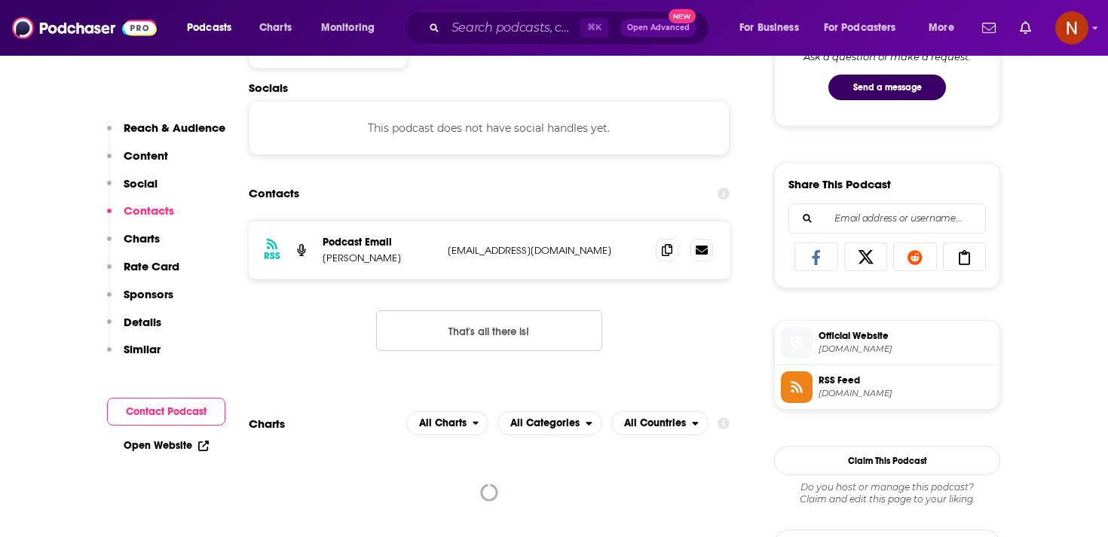
click at [835, 393] on span "anchor.fm" at bounding box center [905, 393] width 175 height 11
